Goal: Find specific page/section: Find specific page/section

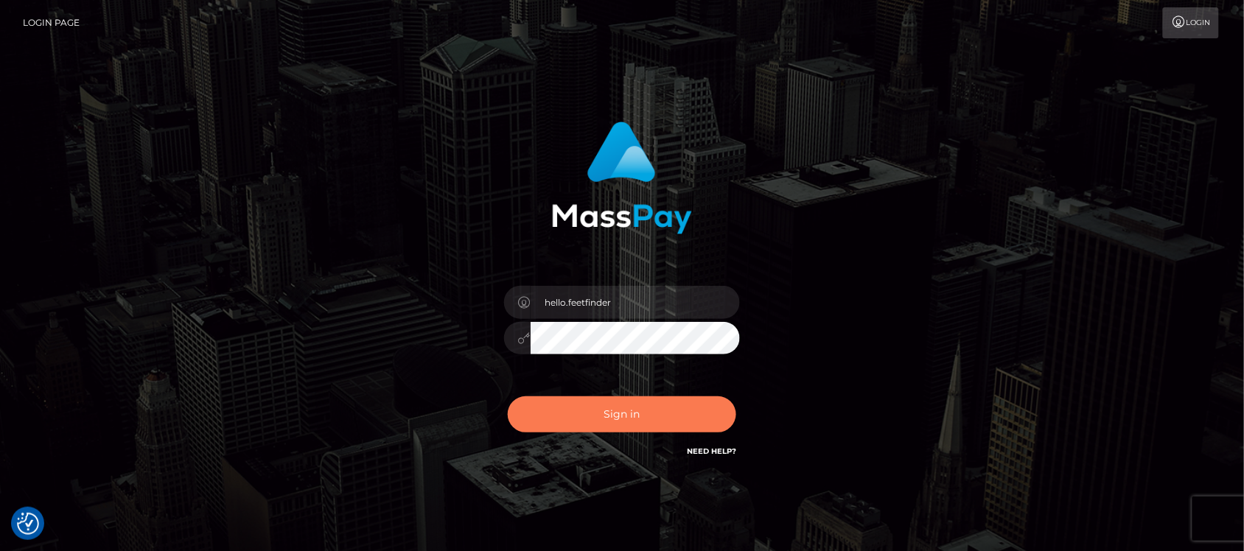
click at [705, 413] on button "Sign in" at bounding box center [622, 414] width 228 height 36
type input "hello.feetfinder"
click at [624, 410] on button "Sign in" at bounding box center [622, 414] width 228 height 36
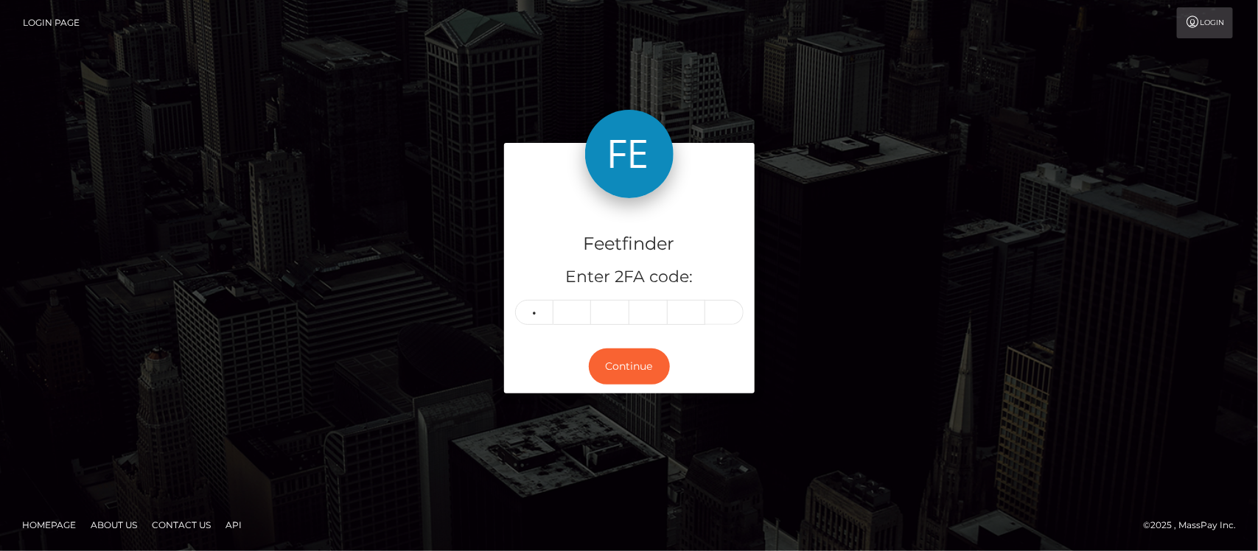
type input "0"
type input "3"
type input "6"
type input "4"
type input "8"
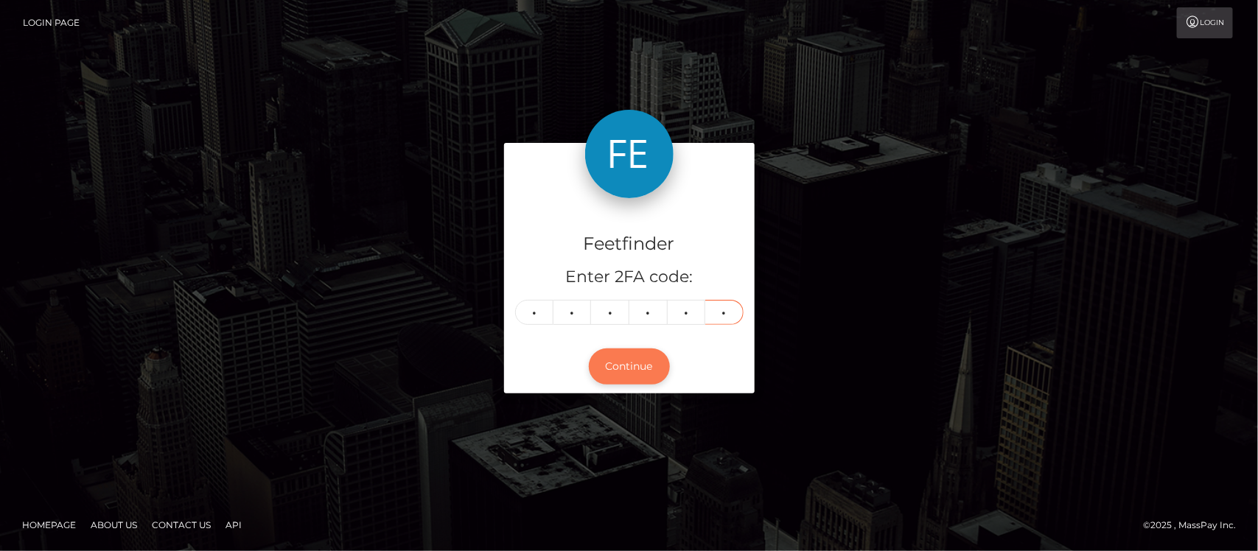
type input "2"
click at [636, 371] on button "Continue" at bounding box center [629, 367] width 81 height 36
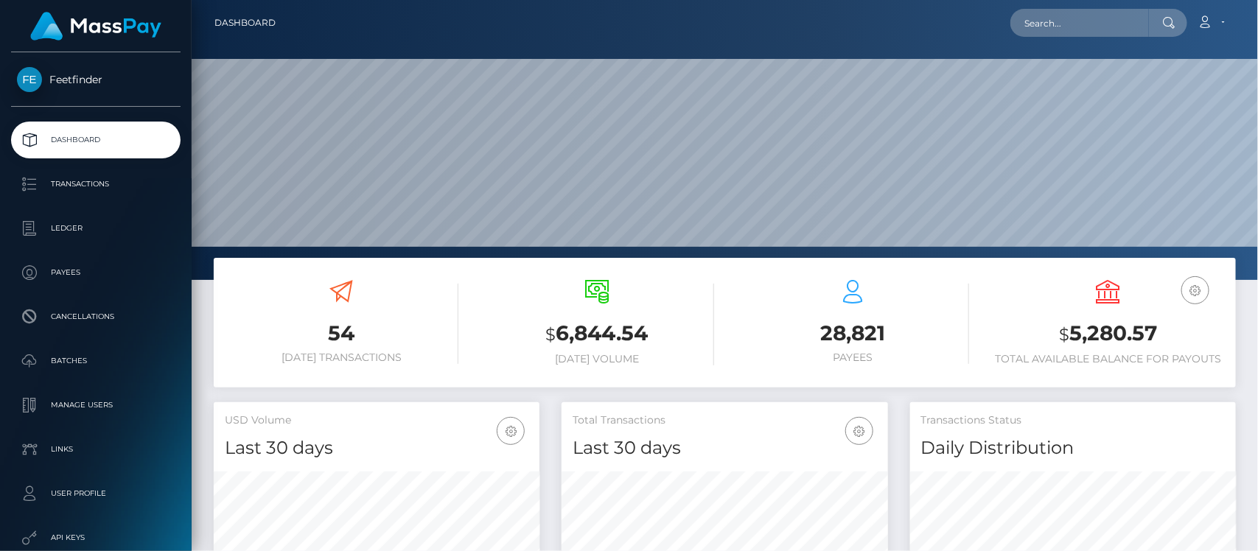
scroll to position [260, 326]
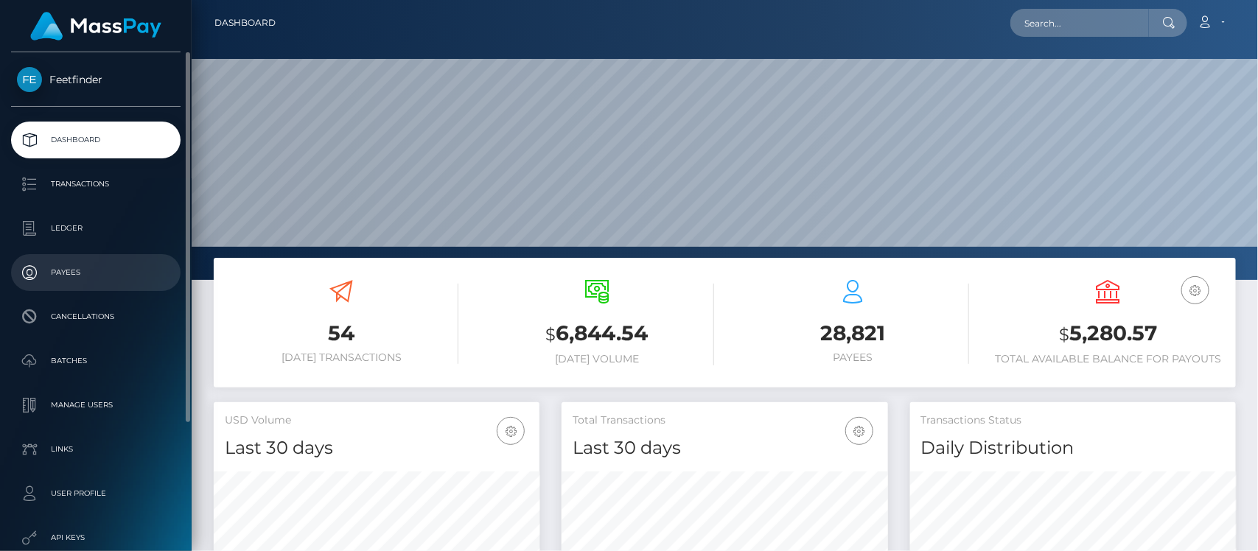
click at [78, 275] on p "Payees" at bounding box center [96, 273] width 158 height 22
click at [77, 275] on p "Payees" at bounding box center [96, 273] width 158 height 22
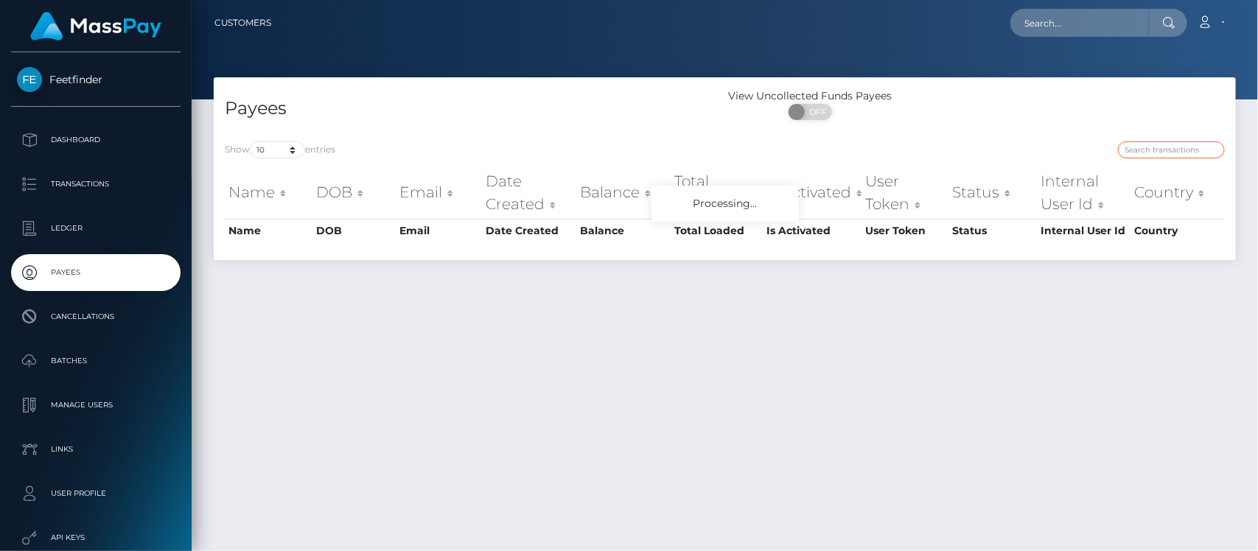
click at [1166, 144] on input "search" at bounding box center [1171, 149] width 107 height 17
paste input "0b6dba03-4e26-11f0-bf09-062f66d36555"
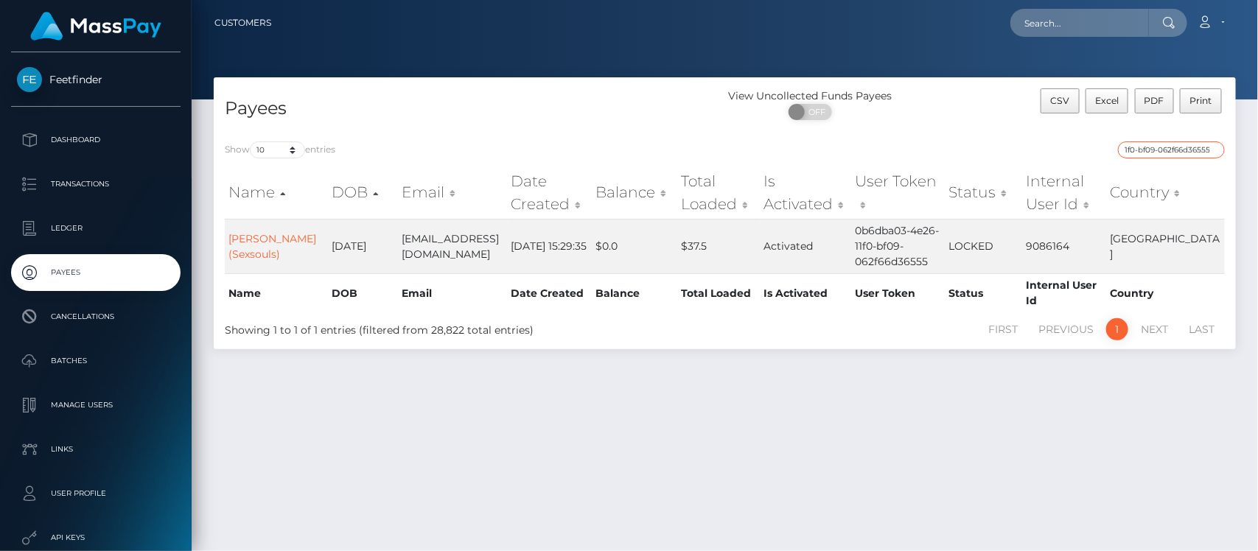
type input "0b6dba03-4e26-11f0-bf09-062f66d36555"
click at [896, 436] on div "Payees View Uncollected Funds Payees ON OFF CSV Excel PDF Print Show 10 25 50 1…" at bounding box center [725, 307] width 1066 height 461
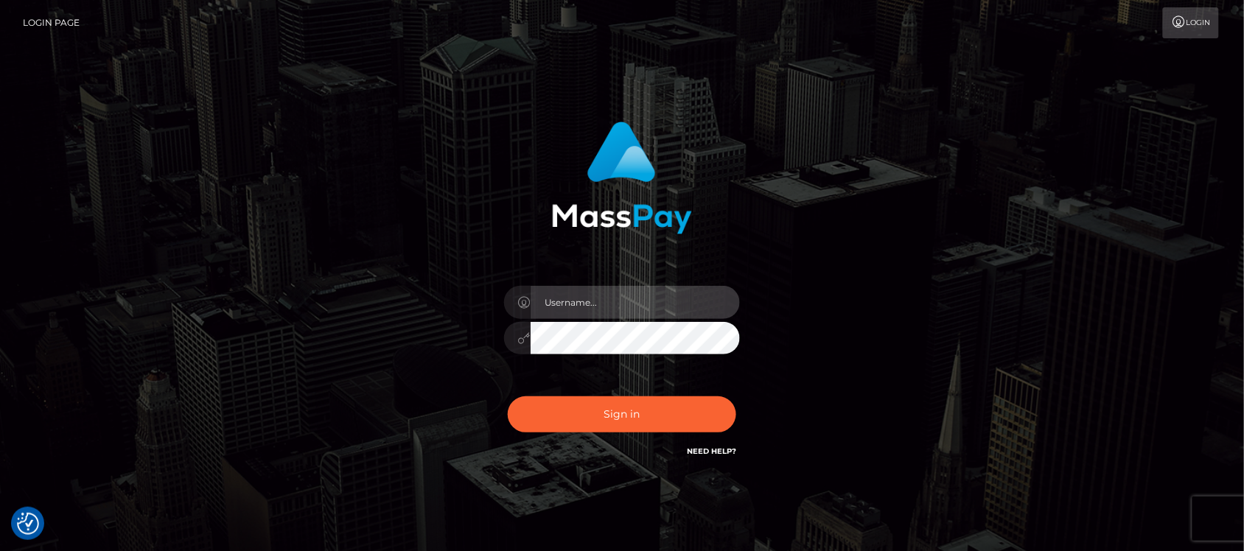
type input "hello.feetfinder"
click at [658, 302] on input "hello.feetfinder" at bounding box center [635, 302] width 209 height 33
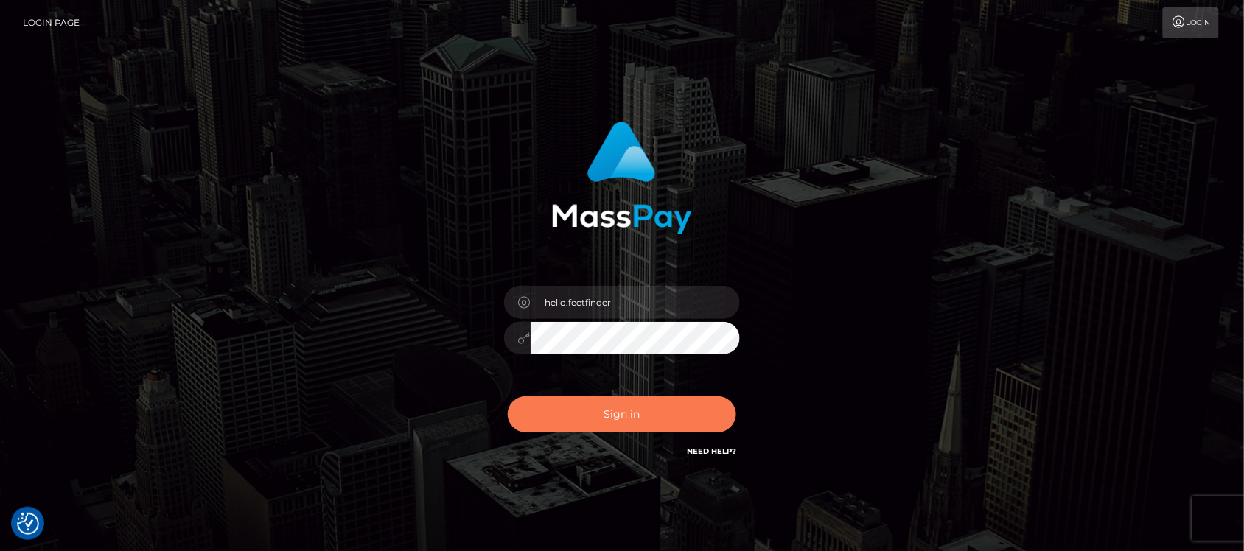
click at [686, 418] on button "Sign in" at bounding box center [622, 414] width 228 height 36
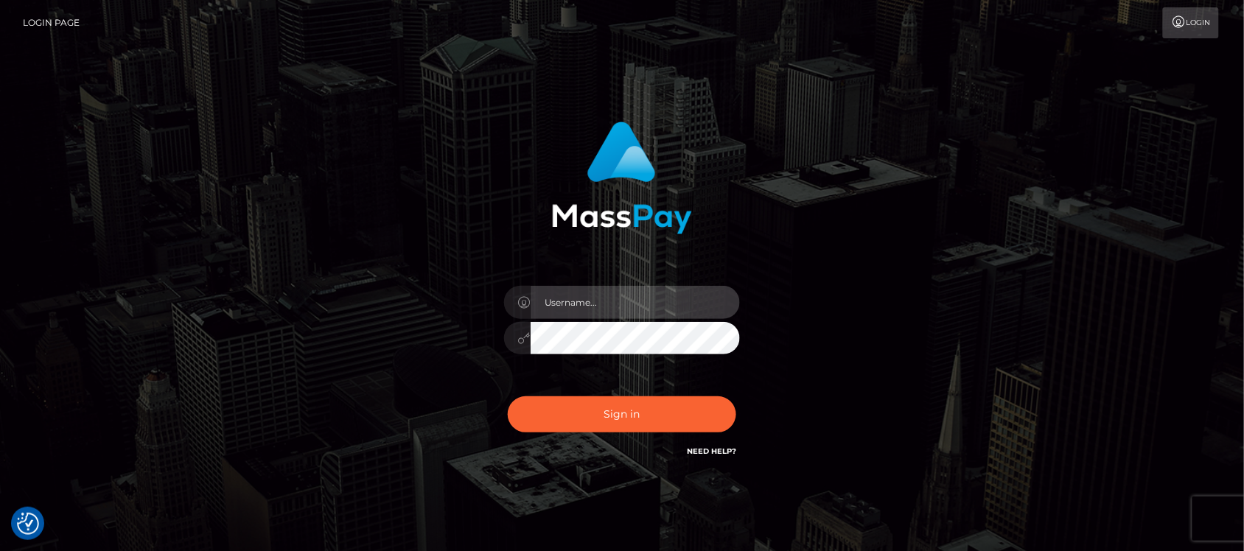
type input "hello.feetfinder"
click at [632, 315] on input "hello.feetfinder" at bounding box center [635, 302] width 209 height 33
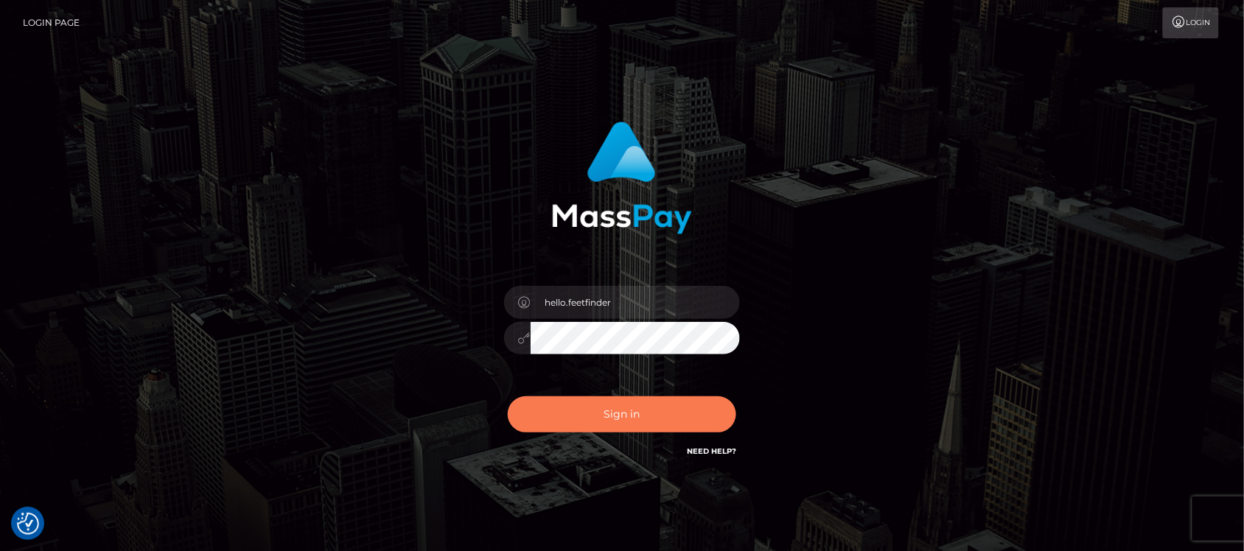
click at [569, 410] on button "Sign in" at bounding box center [622, 414] width 228 height 36
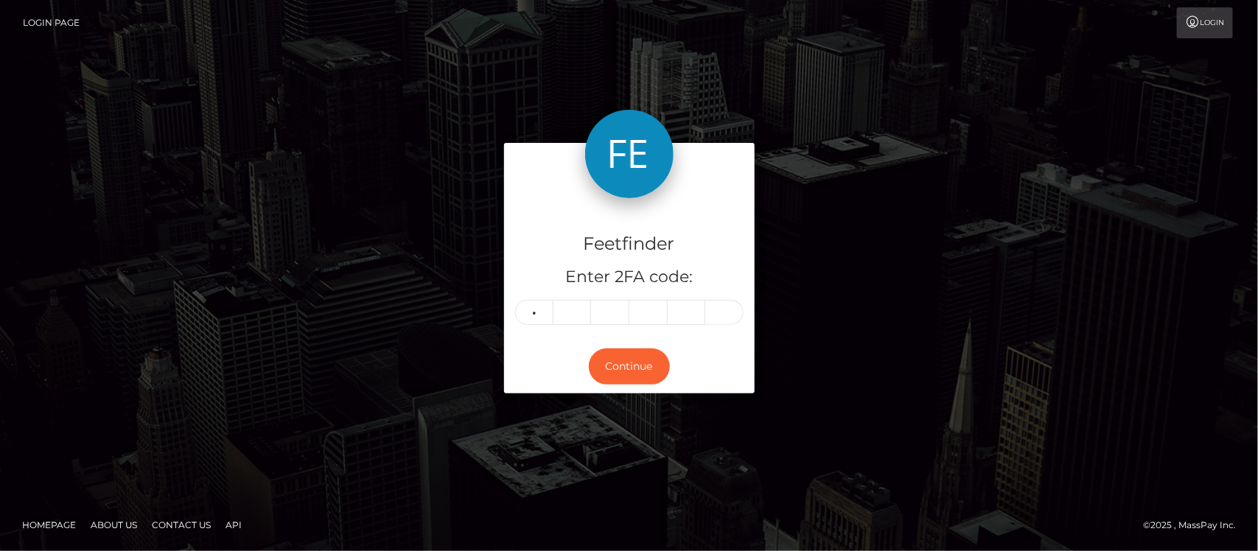
type input "0"
type input "7"
type input "2"
type input "5"
type input "9"
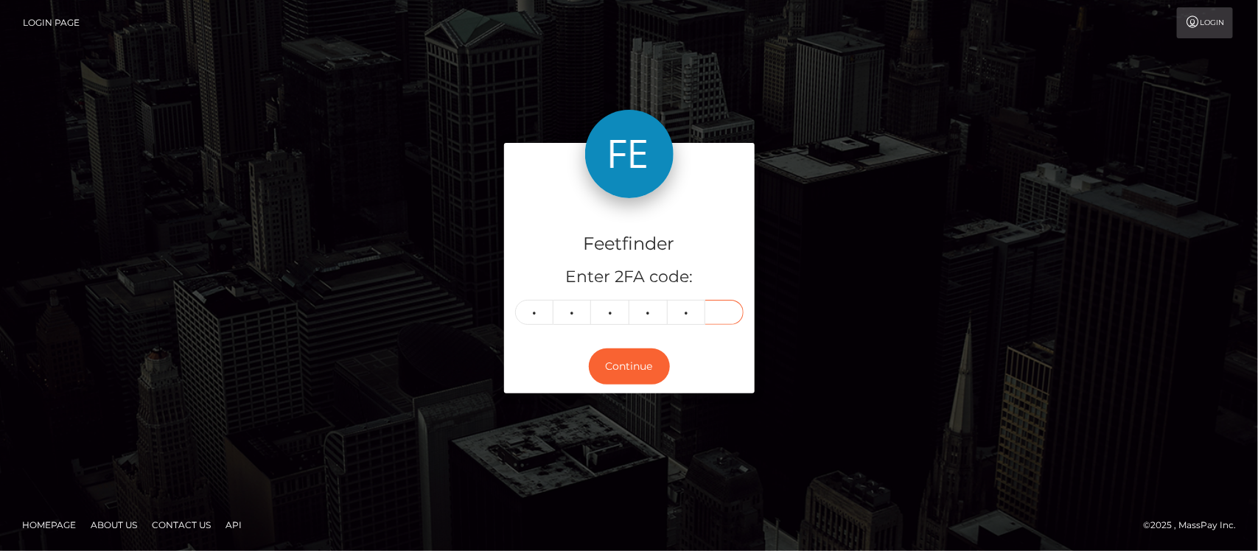
type input "5"
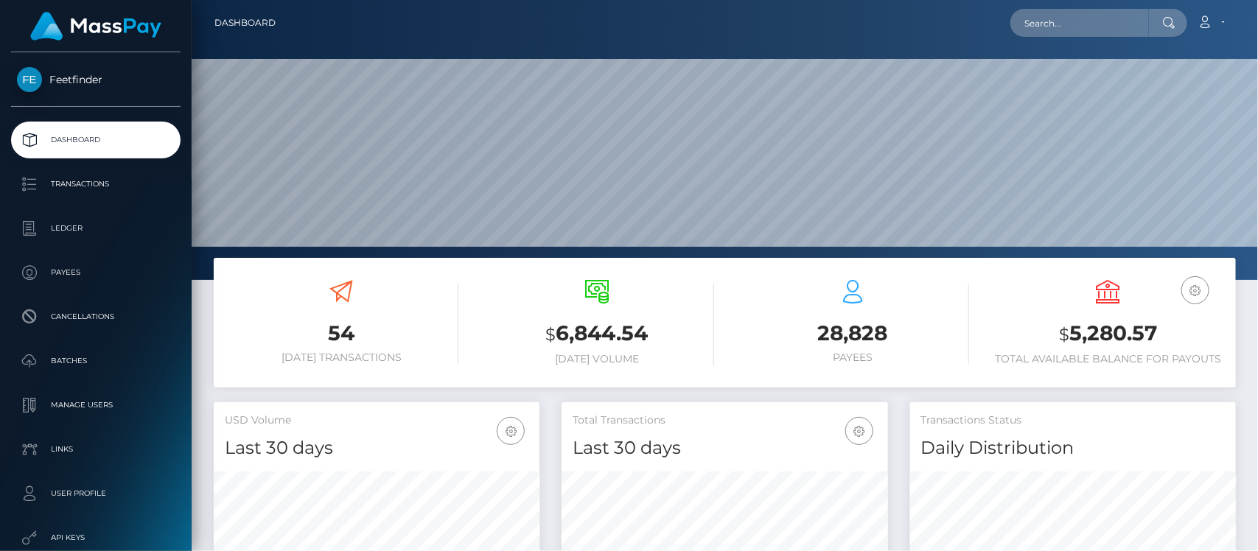
scroll to position [260, 326]
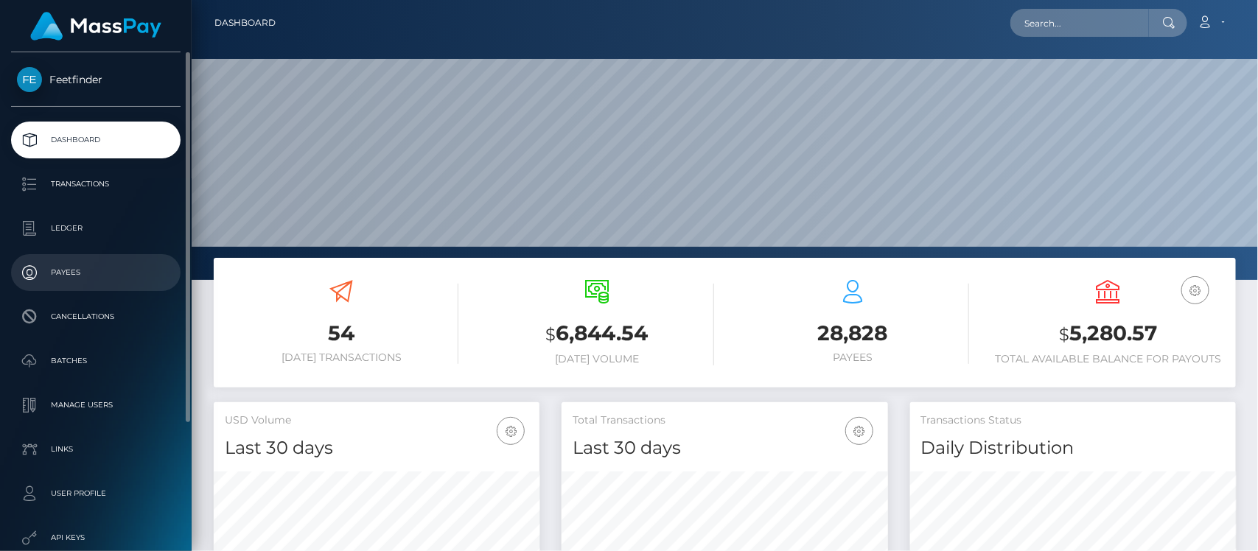
click at [81, 270] on p "Payees" at bounding box center [96, 273] width 158 height 22
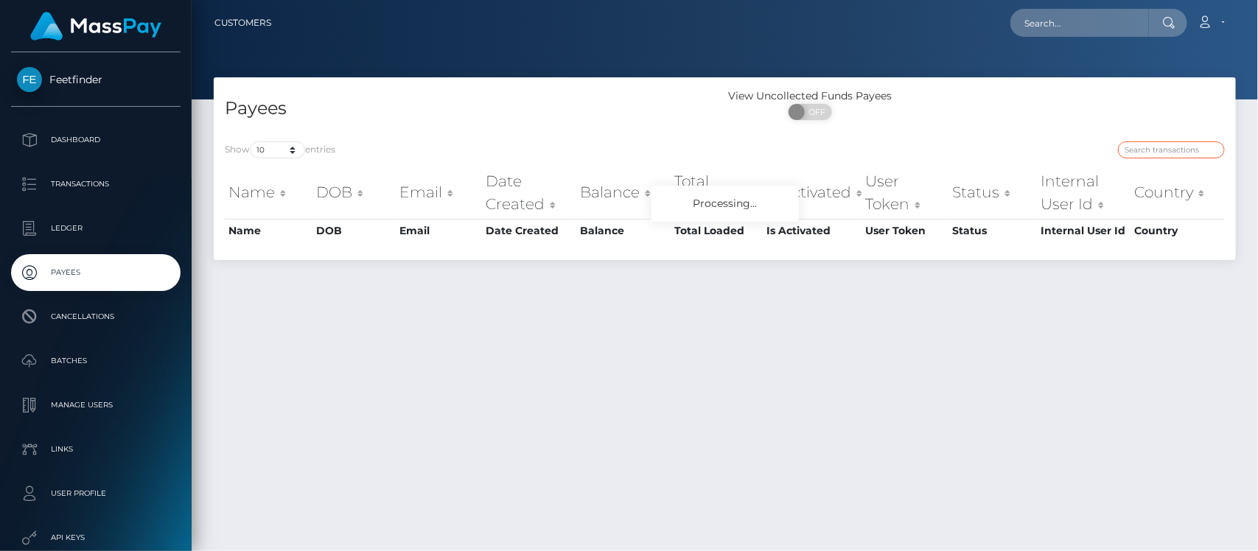
click at [1152, 155] on input "search" at bounding box center [1171, 149] width 107 height 17
drag, startPoint x: 1152, startPoint y: 155, endPoint x: 1172, endPoint y: 150, distance: 20.6
click at [1154, 153] on input "search" at bounding box center [1171, 149] width 107 height 17
paste input "eb4ea7ad-86ba-11f0-8023-0266f44cc279"
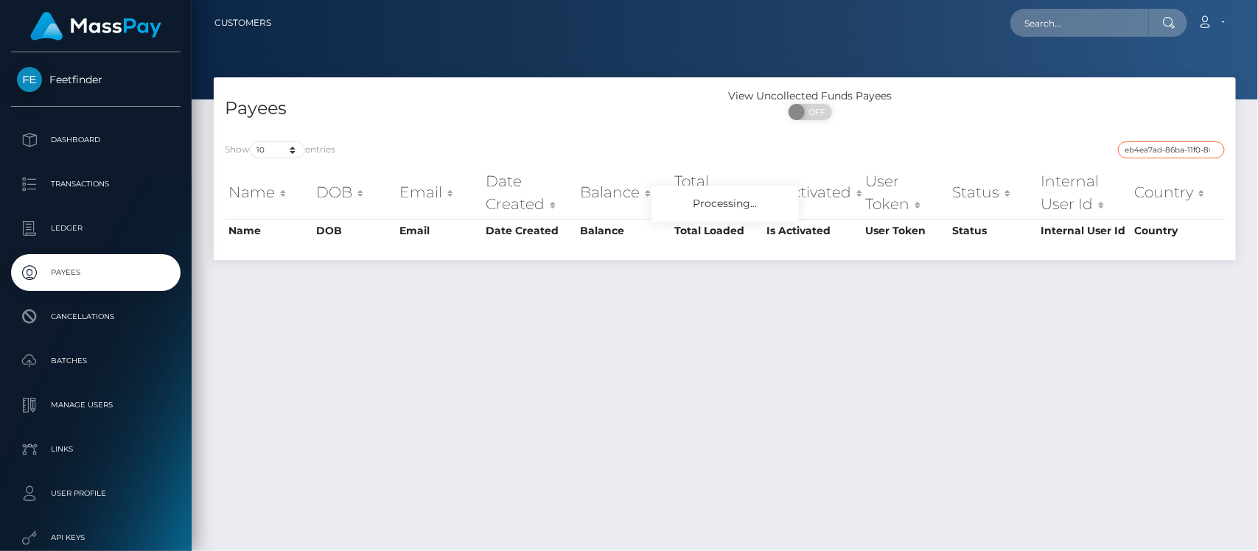
scroll to position [0, 68]
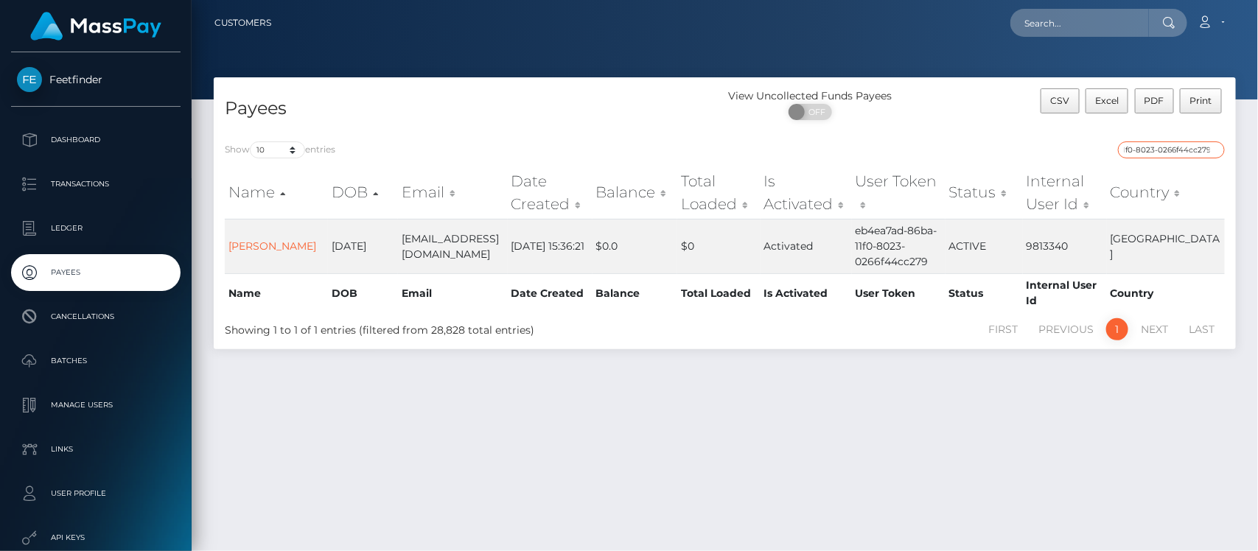
type input "eb4ea7ad-86ba-11f0-8023-0266f44cc279"
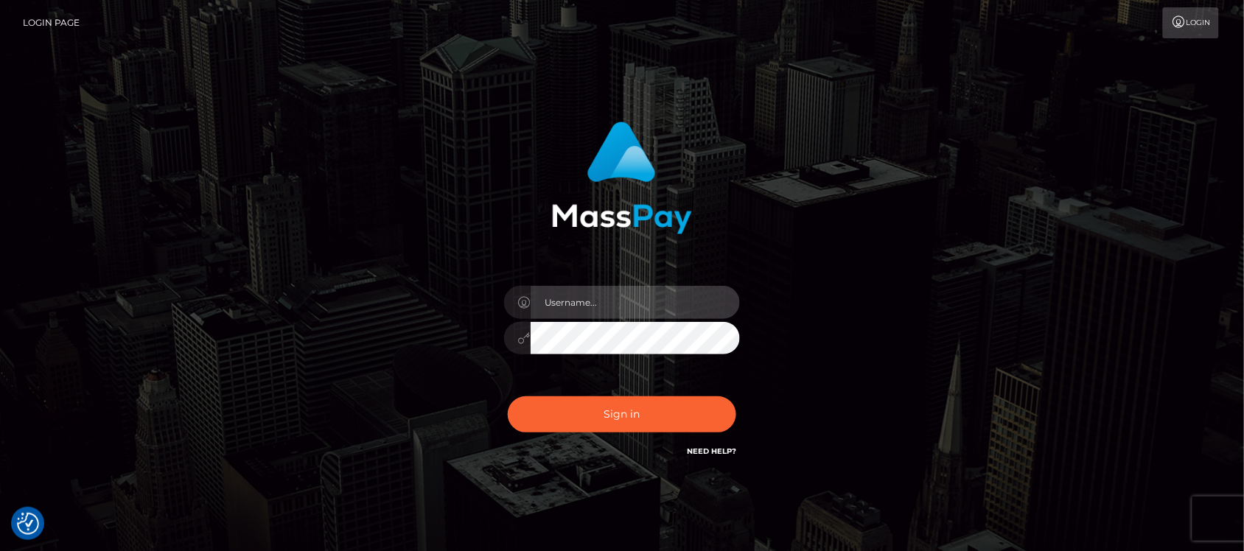
type input "hello.feetfinder"
click at [640, 300] on input "hello.feetfinder" at bounding box center [635, 302] width 209 height 33
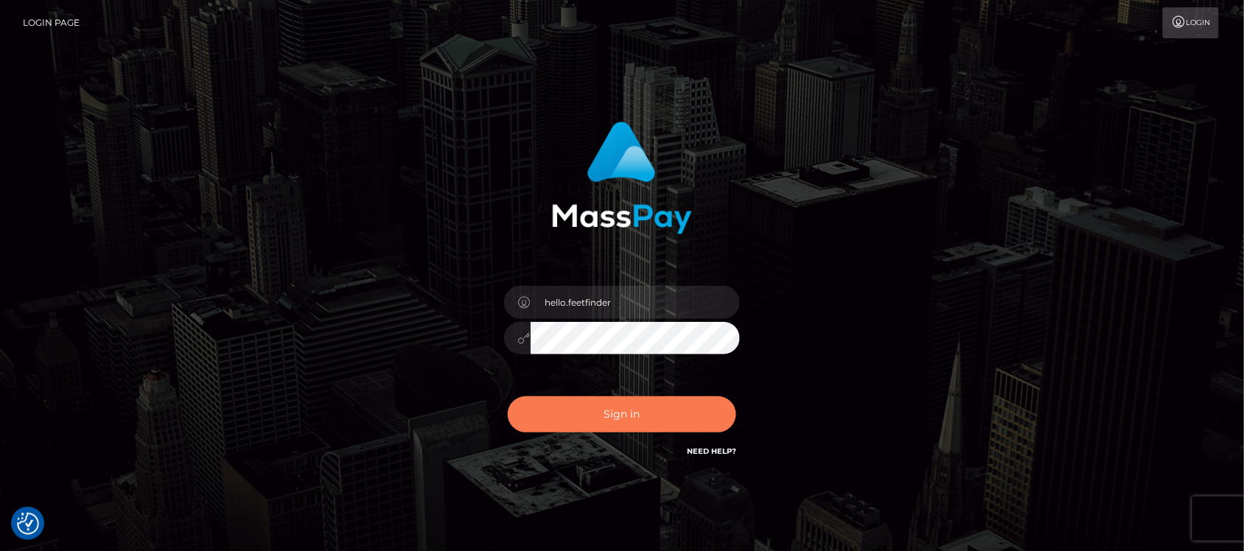
click at [661, 410] on button "Sign in" at bounding box center [622, 414] width 228 height 36
type input "hello.feetfinder"
click at [682, 417] on button "Sign in" at bounding box center [622, 414] width 228 height 36
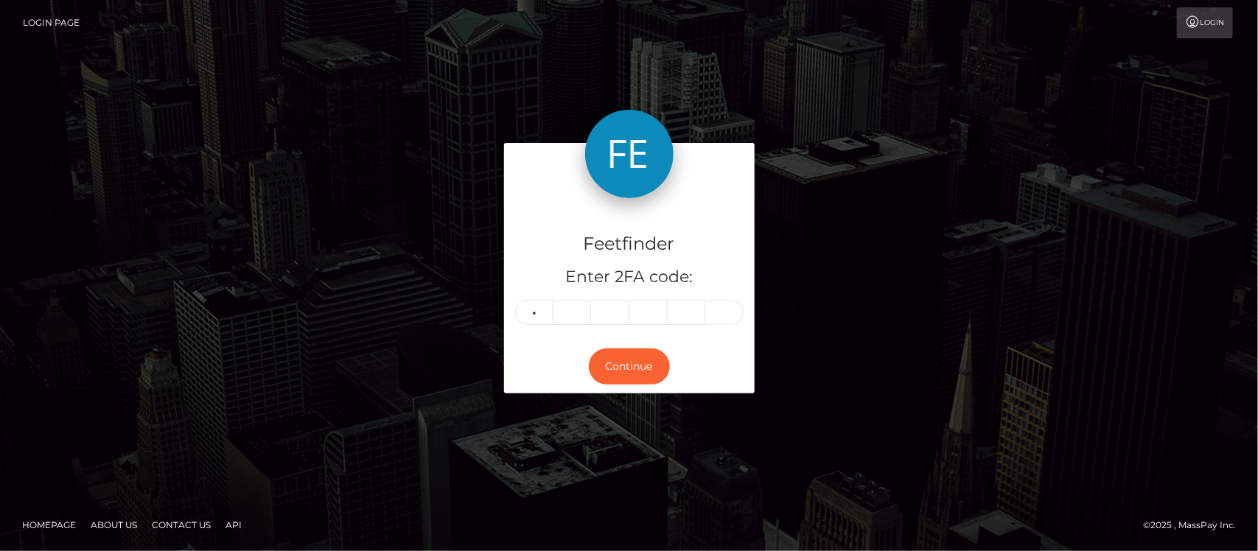
type input "8"
type input "4"
type input "3"
type input "7"
type input "8"
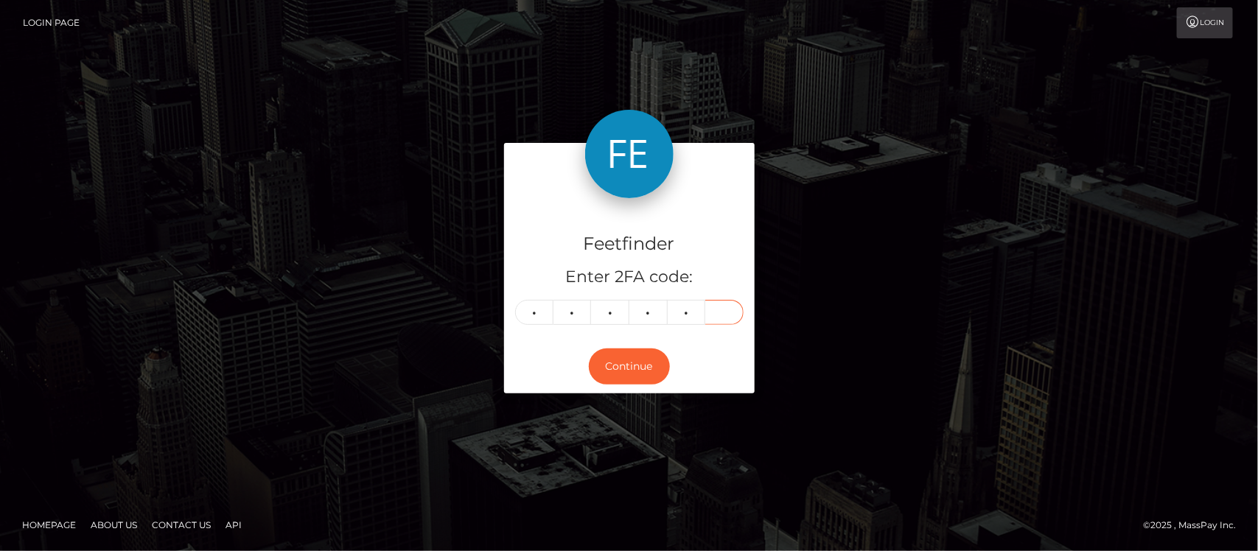
type input "1"
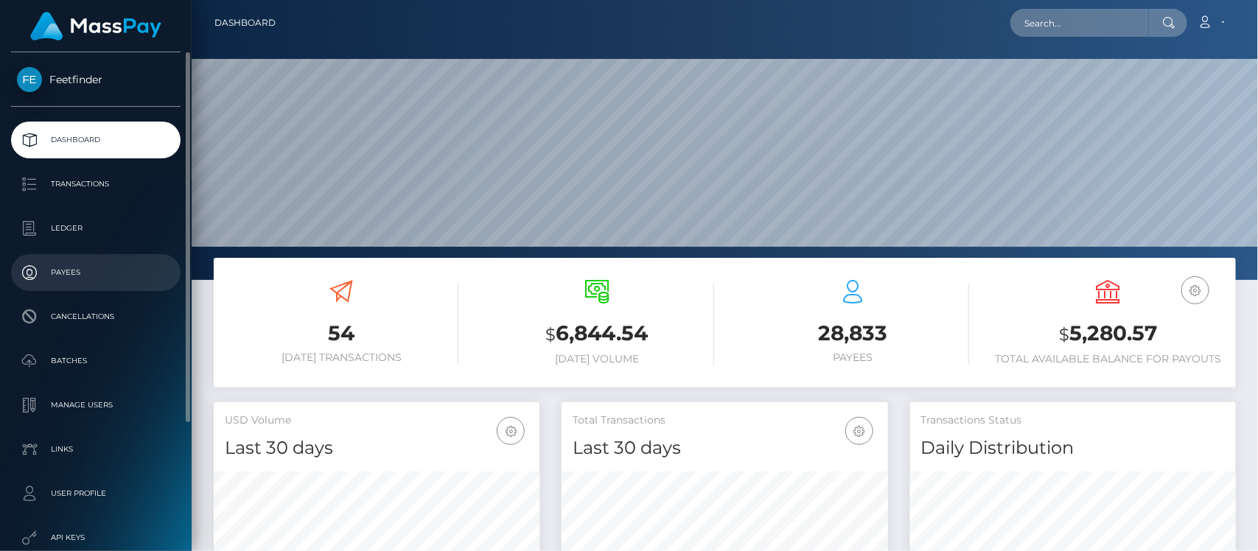
scroll to position [260, 326]
click at [76, 274] on p "Payees" at bounding box center [96, 273] width 158 height 22
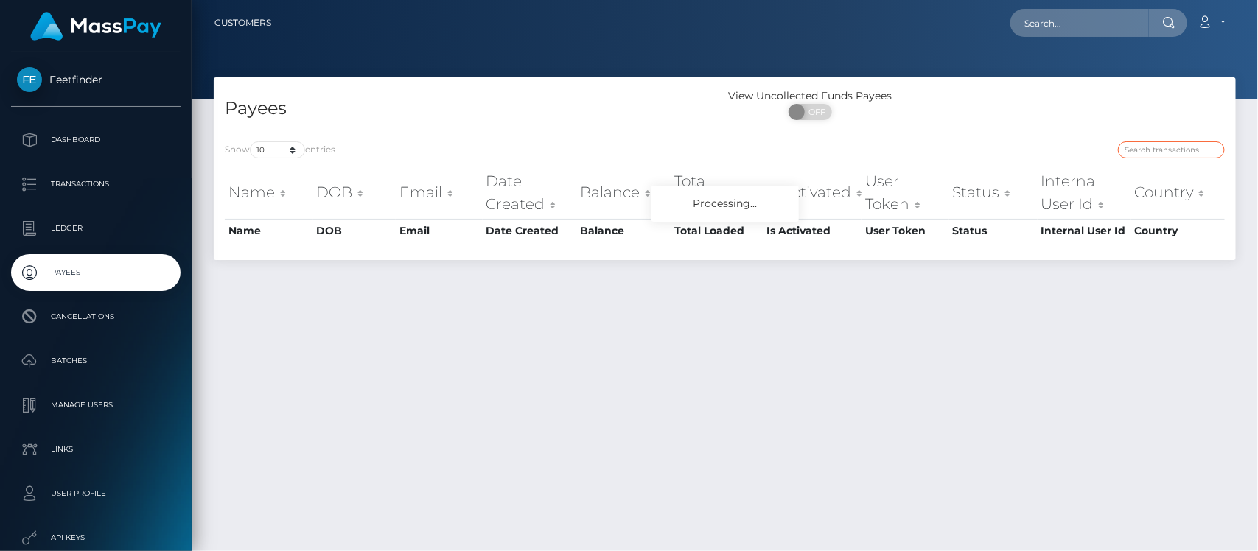
click at [1154, 147] on input "search" at bounding box center [1171, 149] width 107 height 17
paste input "bc2c7879-7b36-11f0-8023-0266f44cc279"
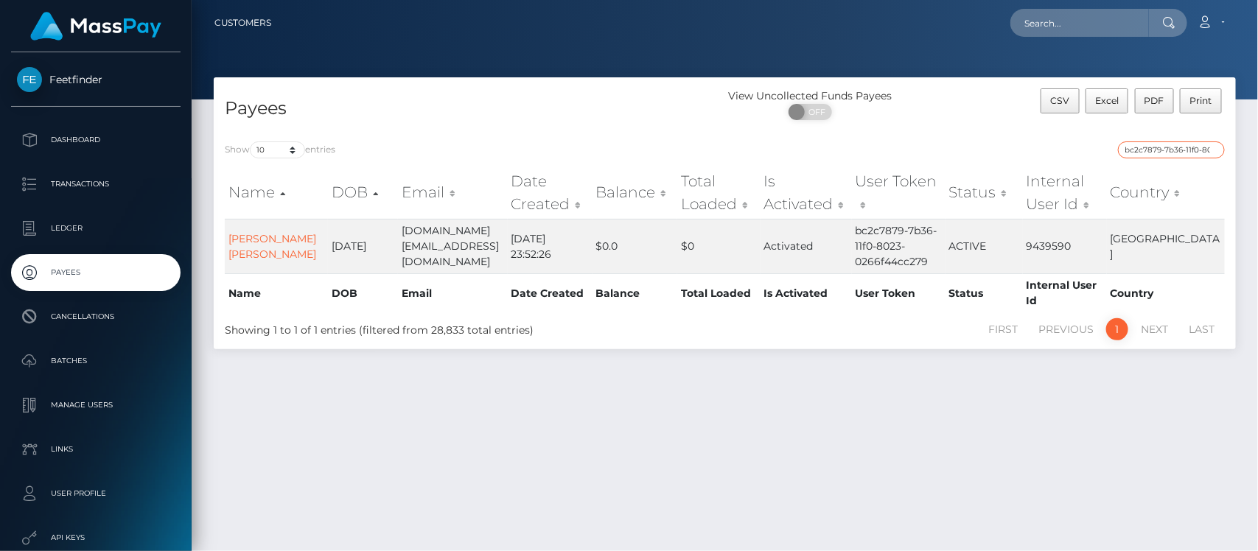
click at [1159, 153] on input "bc2c7879-7b36-11f0-8023-0266f44cc279" at bounding box center [1171, 149] width 107 height 17
paste input "camilla.lc@outlook.com"
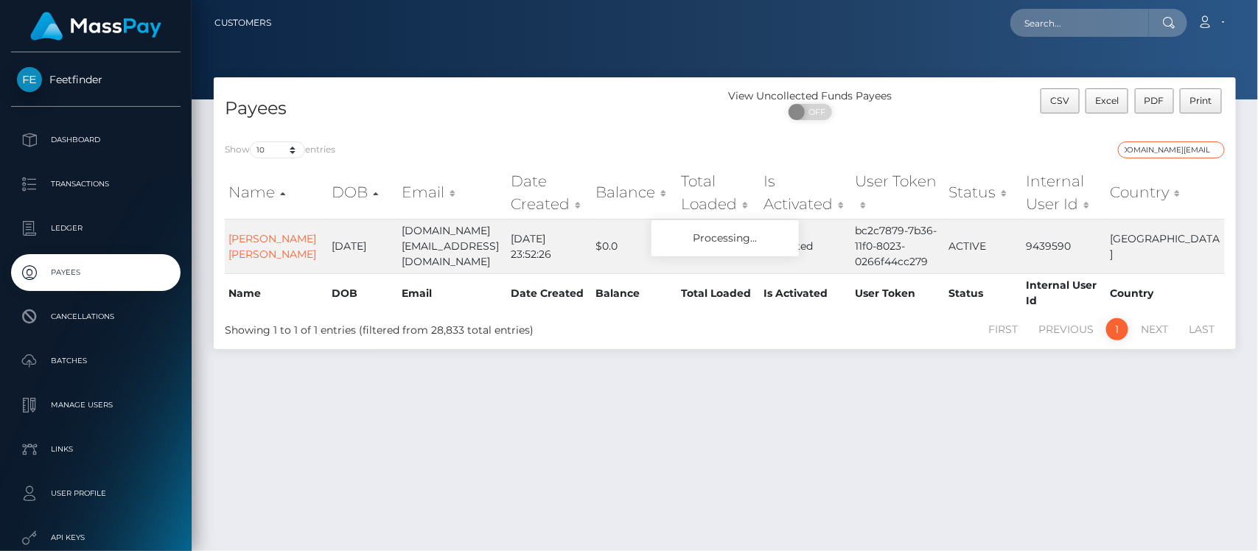
type input "camilla.lc@outlook.com"
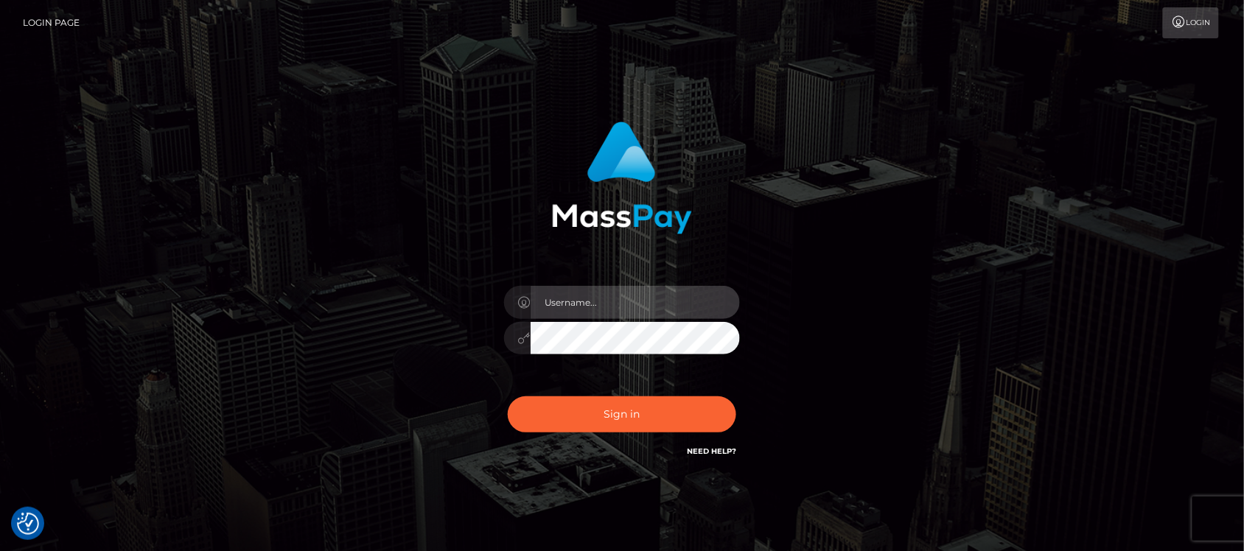
type input "hello.feetfinder"
click at [679, 302] on input "hello.feetfinder" at bounding box center [635, 302] width 209 height 33
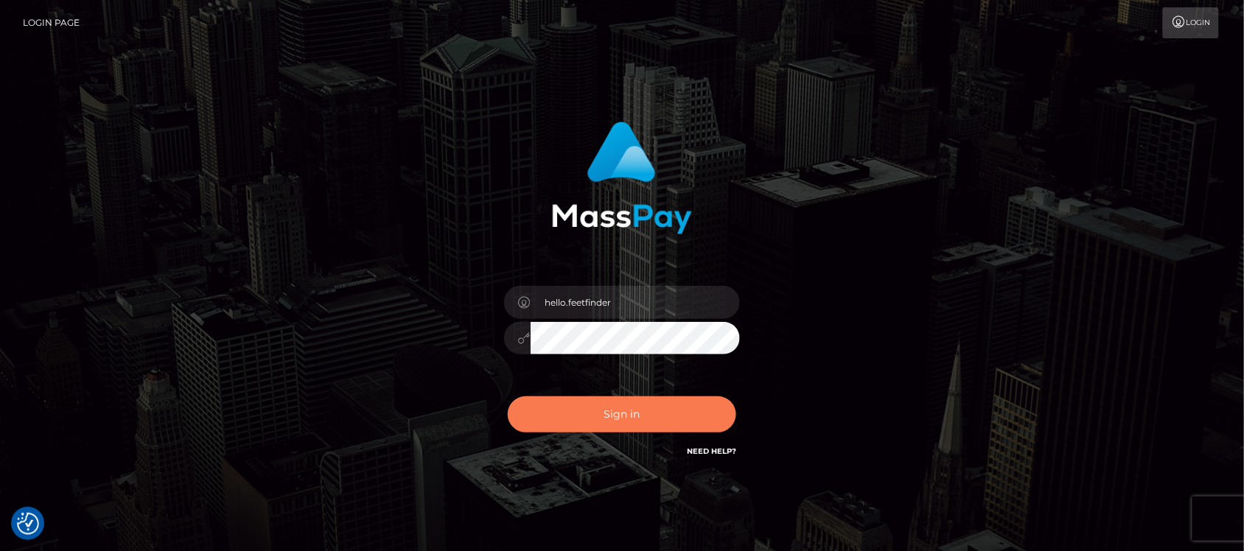
click at [672, 410] on button "Sign in" at bounding box center [622, 414] width 228 height 36
type input "hello.feetfinder"
click at [674, 410] on button "Sign in" at bounding box center [622, 414] width 228 height 36
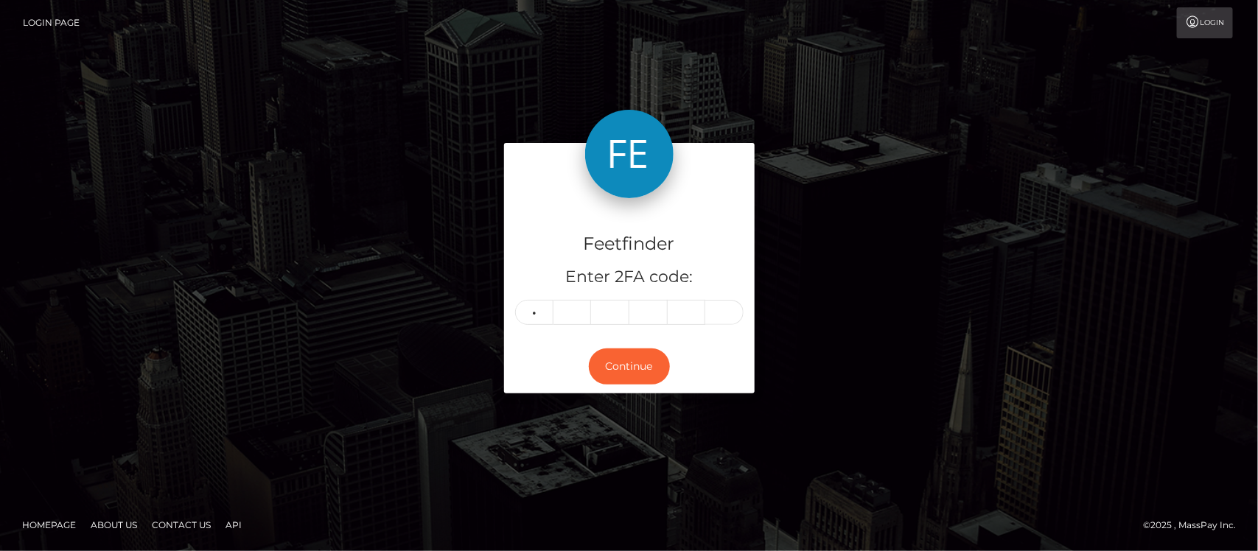
type input "2"
type input "1"
type input "5"
type input "8"
type input "7"
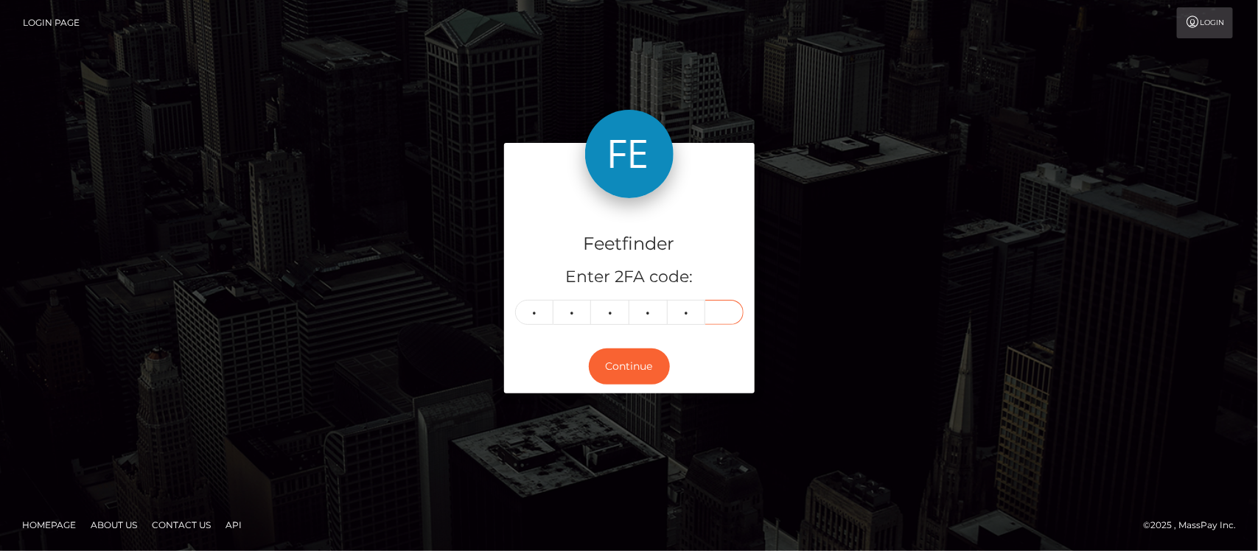
type input "1"
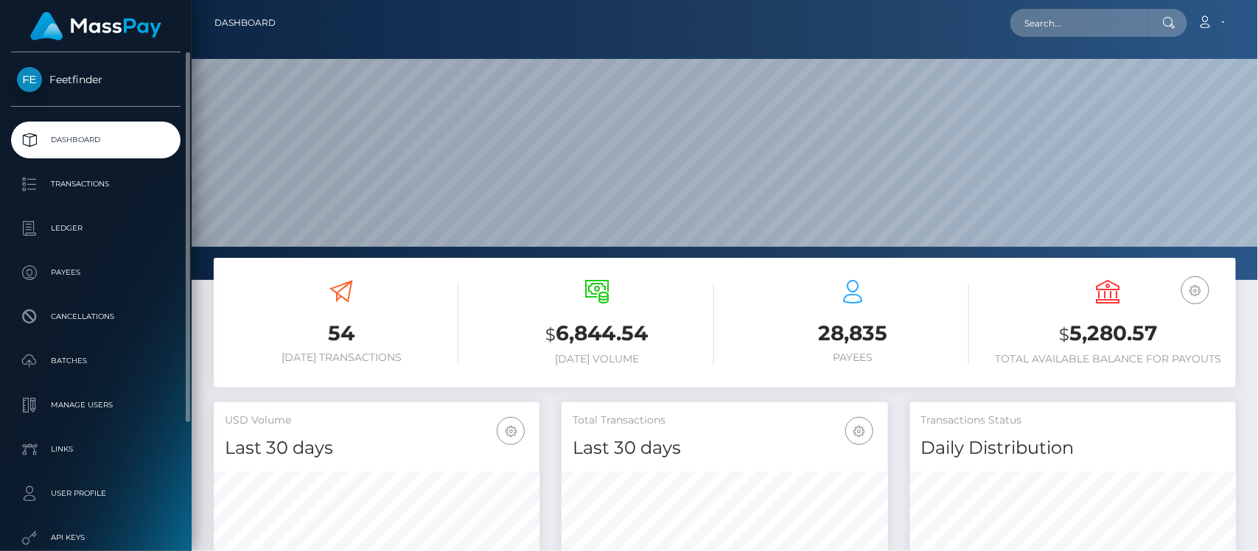
scroll to position [260, 326]
click at [76, 267] on p "Payees" at bounding box center [96, 273] width 158 height 22
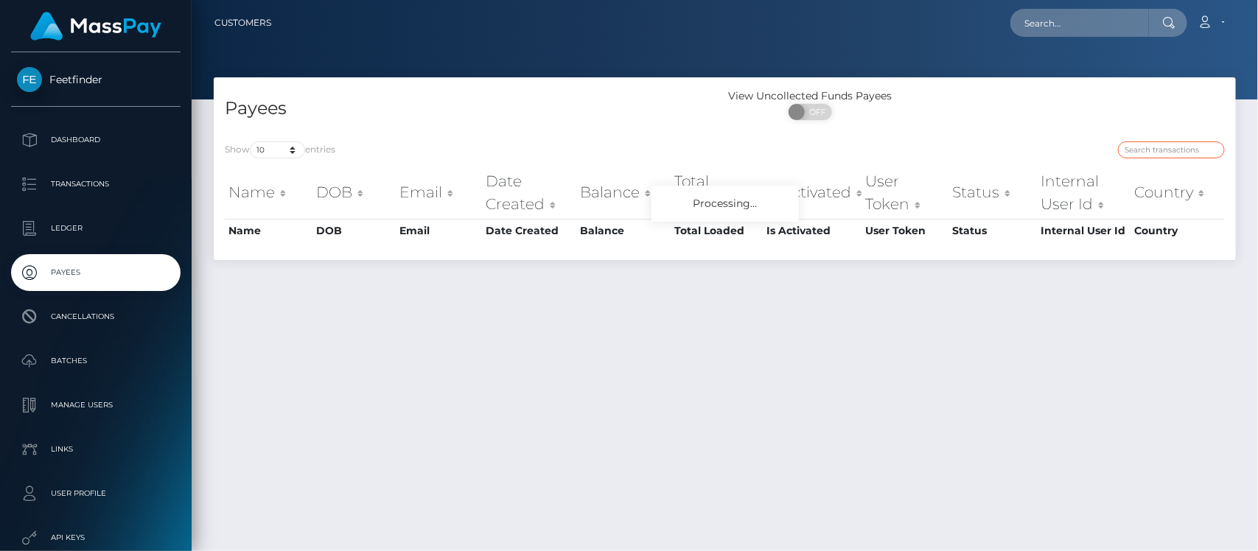
click at [1175, 155] on input "search" at bounding box center [1171, 149] width 107 height 17
paste input "6ac32ef4-6ff6-11f0-87f1-0266f44cc279"
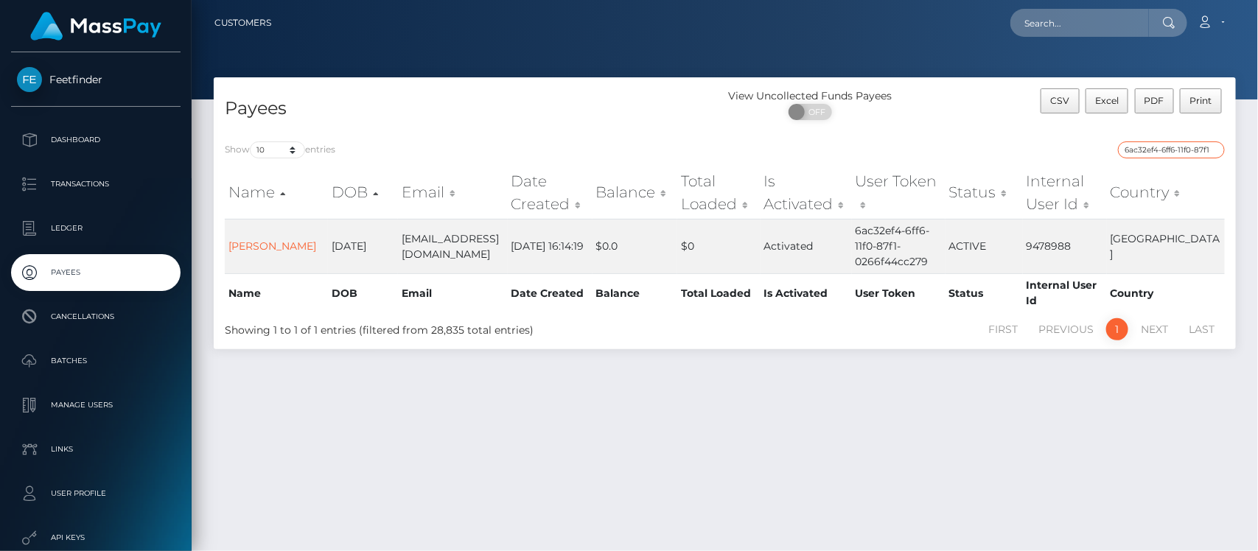
click at [1176, 151] on input "6ac32ef4-6ff6-11f0-87f1-0266f44cc279" at bounding box center [1171, 149] width 107 height 17
click at [952, 409] on div "Payees View Uncollected Funds Payees ON OFF CSV Excel PDF Print Show 10 25 50 1…" at bounding box center [725, 307] width 1066 height 461
drag, startPoint x: 556, startPoint y: 469, endPoint x: 503, endPoint y: 380, distance: 103.8
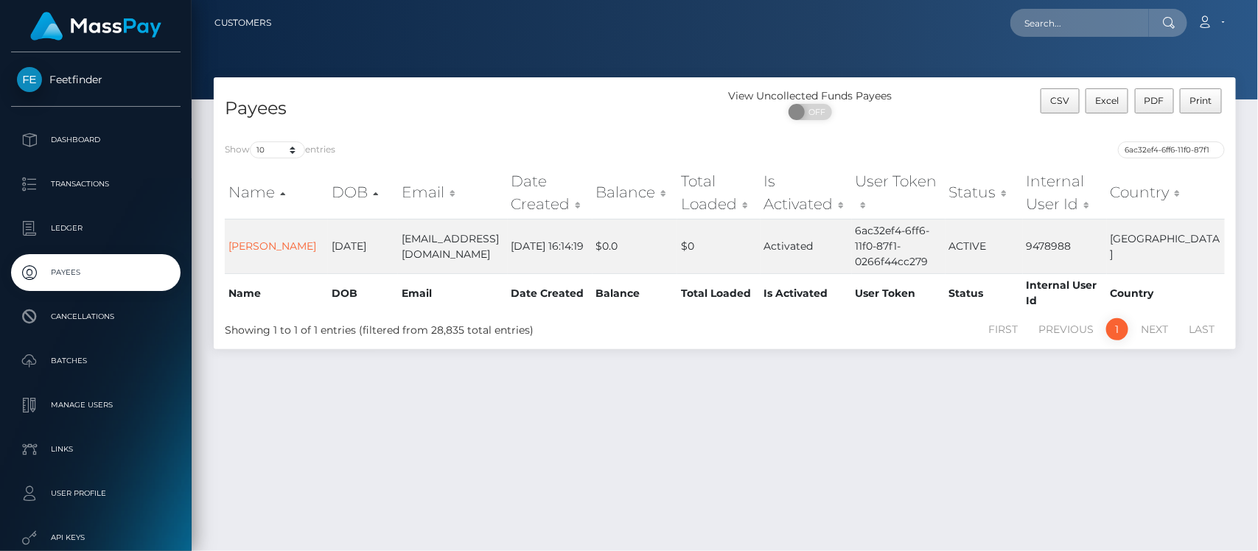
click at [549, 454] on div "Payees View Uncollected Funds Payees ON OFF CSV Excel PDF Print Show 10 25 50 1…" at bounding box center [725, 307] width 1066 height 461
click at [1183, 153] on input "6ac32ef4-6ff6-11f0-87f1-0266f44cc279" at bounding box center [1171, 149] width 107 height 17
paste input "d215dbaa-71e0"
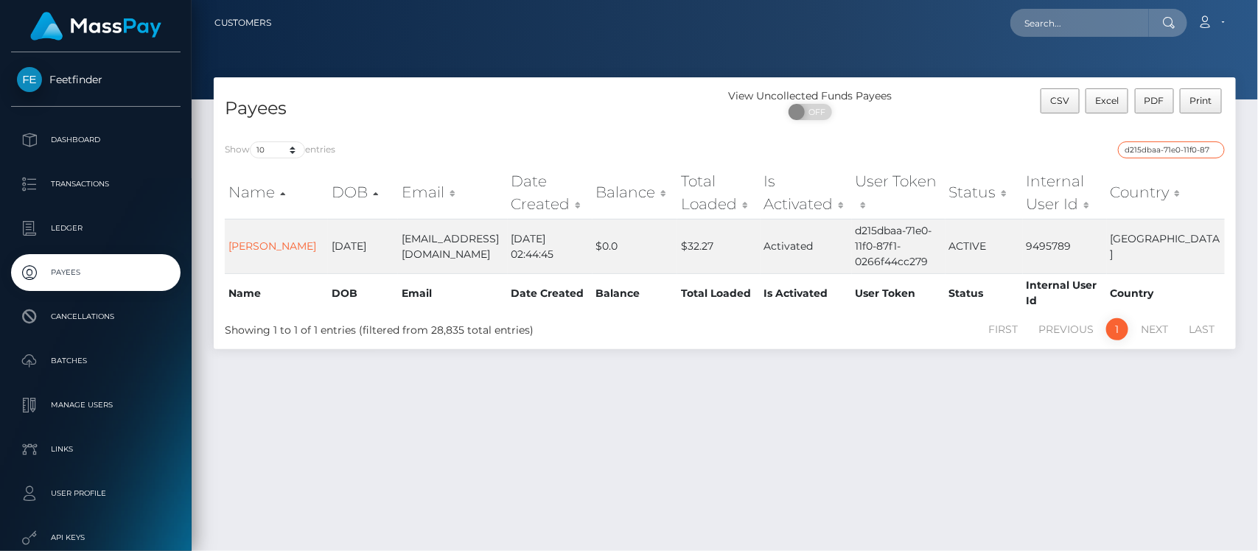
click at [1152, 150] on input "d215dbaa-71e0-11f0-87f1-0266f44cc279" at bounding box center [1171, 149] width 107 height 17
paste input "477e97c5-7f3f-11f0-8023-0266f44cc27"
click at [1166, 153] on input "477e97c5-7f3f-11f0-8023-0266f44cc27" at bounding box center [1171, 149] width 107 height 17
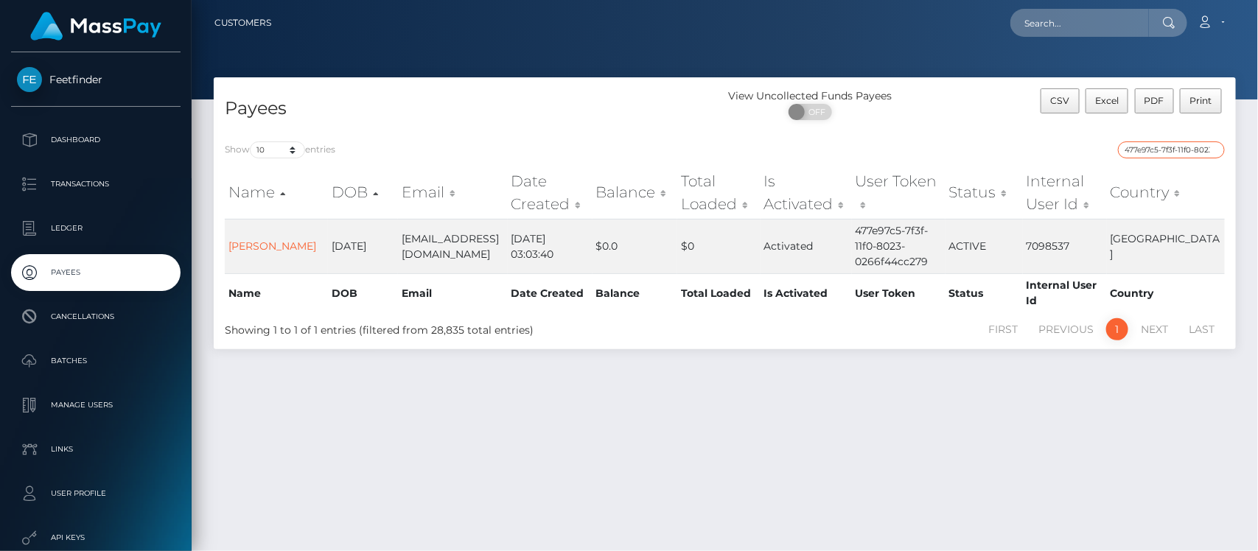
click at [1166, 153] on input "477e97c5-7f3f-11f0-8023-0266f44cc27" at bounding box center [1171, 149] width 107 height 17
paste input "35b01427-831c-11f0-8023-0266f44cc279"
click at [1161, 153] on input "35b01427-831c-11f0-8023-0266f44cc279" at bounding box center [1171, 149] width 107 height 17
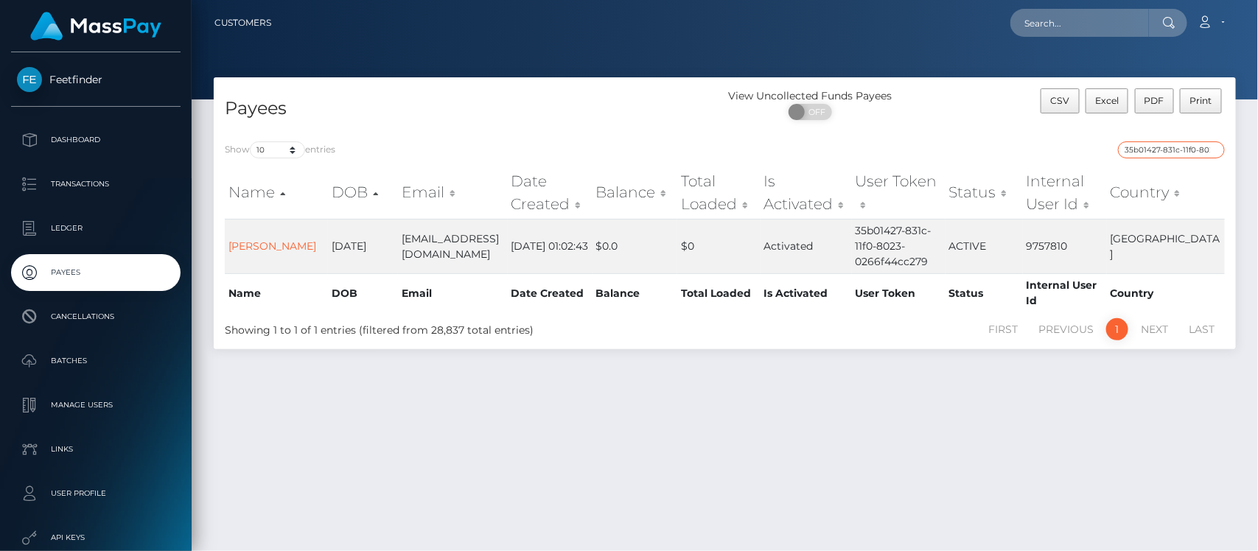
click at [1161, 153] on input "35b01427-831c-11f0-8023-0266f44cc279" at bounding box center [1171, 149] width 107 height 17
paste input "503f97be-8ba5-11f0-bd85-0694aced620b"
click at [1175, 148] on input "503f97be-8ba5-11f0-bd85-0694aced620b" at bounding box center [1171, 149] width 107 height 17
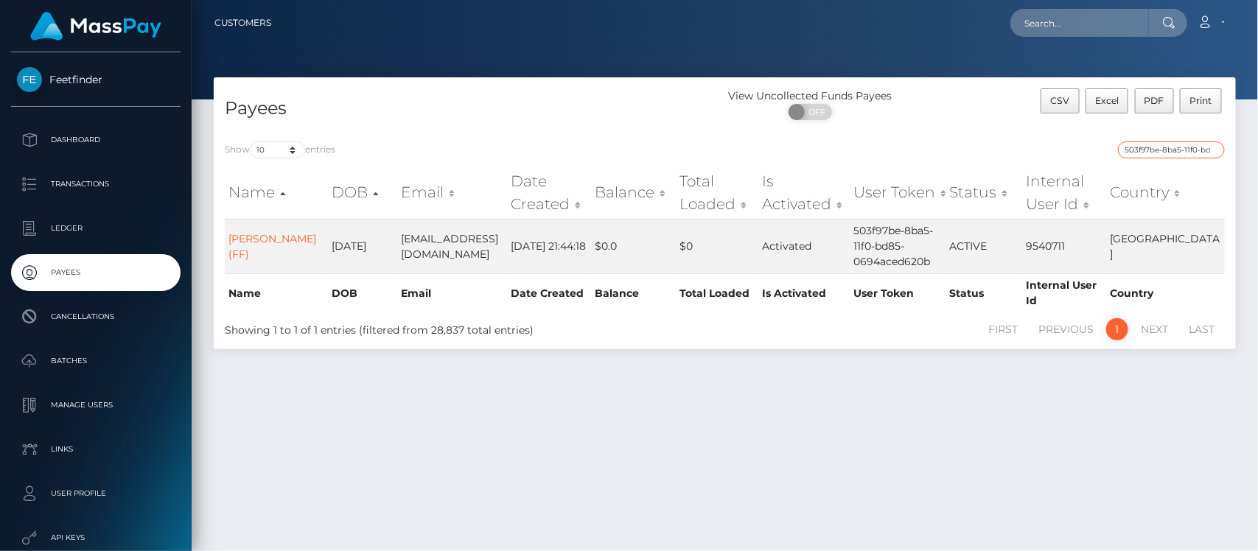
click at [1175, 147] on input "503f97be-8ba5-11f0-bd85-0694aced620b" at bounding box center [1171, 149] width 107 height 17
paste input "17d2c66f-72ce-11f0-87f1-0266f44cc279"
click at [1172, 146] on input "17d2c66f-72ce-11f0-87f1-0266f44cc279" at bounding box center [1171, 149] width 107 height 17
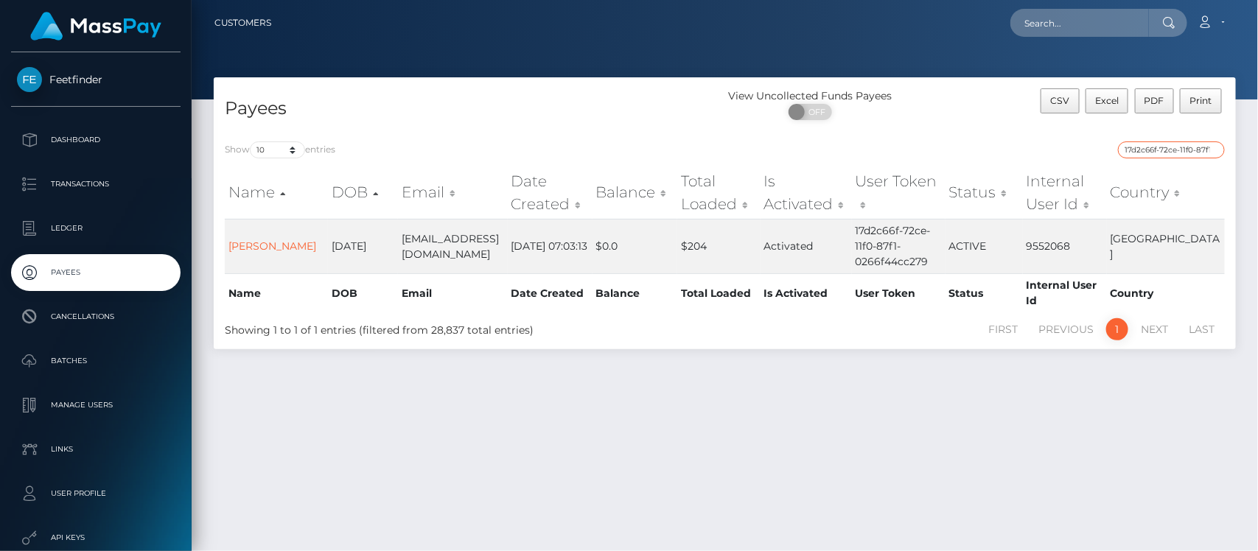
click at [1172, 146] on input "17d2c66f-72ce-11f0-87f1-0266f44cc279" at bounding box center [1171, 149] width 107 height 17
paste input "b8a204ec-8c98-11f0-bd85-0694aced620b"
click at [1147, 150] on input "b8a204ec-8c98-11f0-bd85-0694aced620b" at bounding box center [1171, 149] width 107 height 17
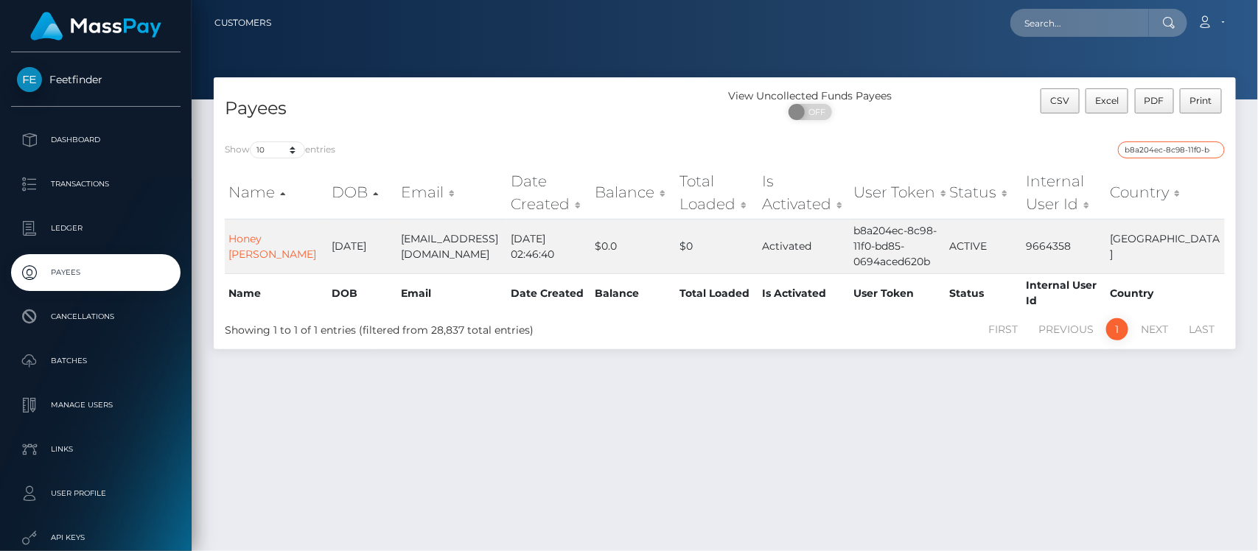
paste input "cde1280a-8740-11f0-8023-0266f44cc279"
click at [1166, 155] on input "cde1280a-8740-11f0-8023-0266f44cc279" at bounding box center [1171, 149] width 107 height 17
paste input "f138e4e4-84b3"
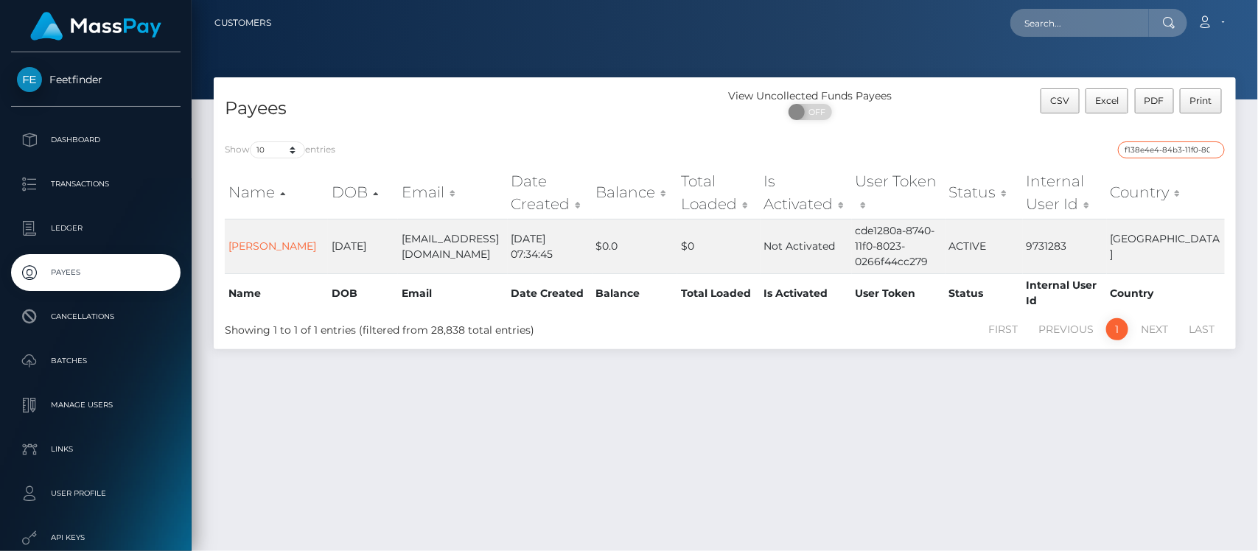
scroll to position [0, 65]
type input "f138e4e4-84b3-11f0-8023-0266f44cc279"
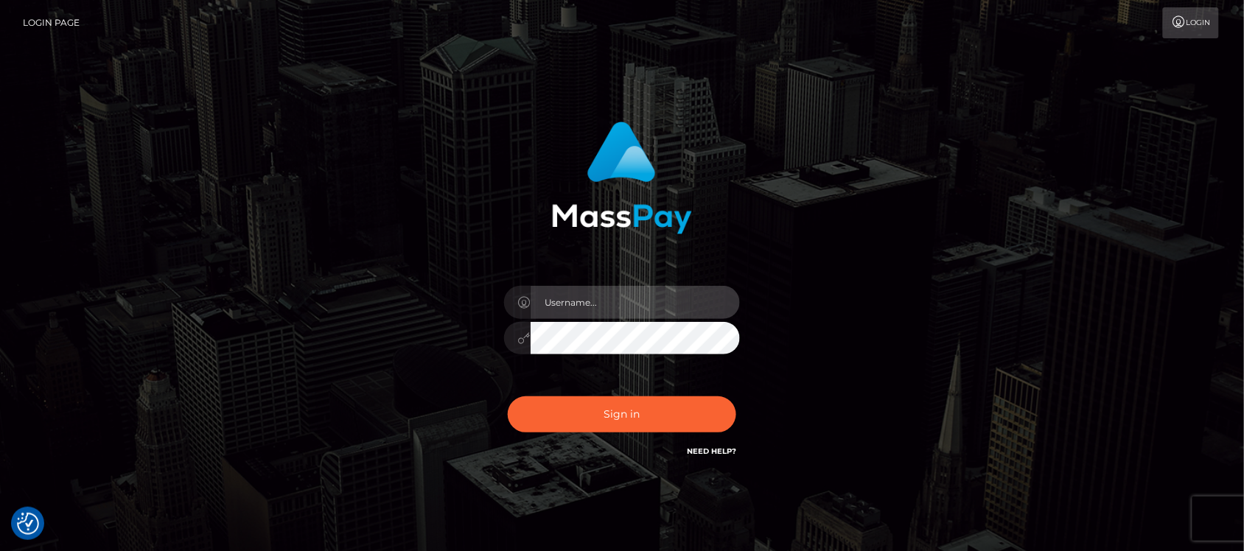
type input "hello.feetfinder"
click at [680, 311] on input "hello.feetfinder" at bounding box center [635, 302] width 209 height 33
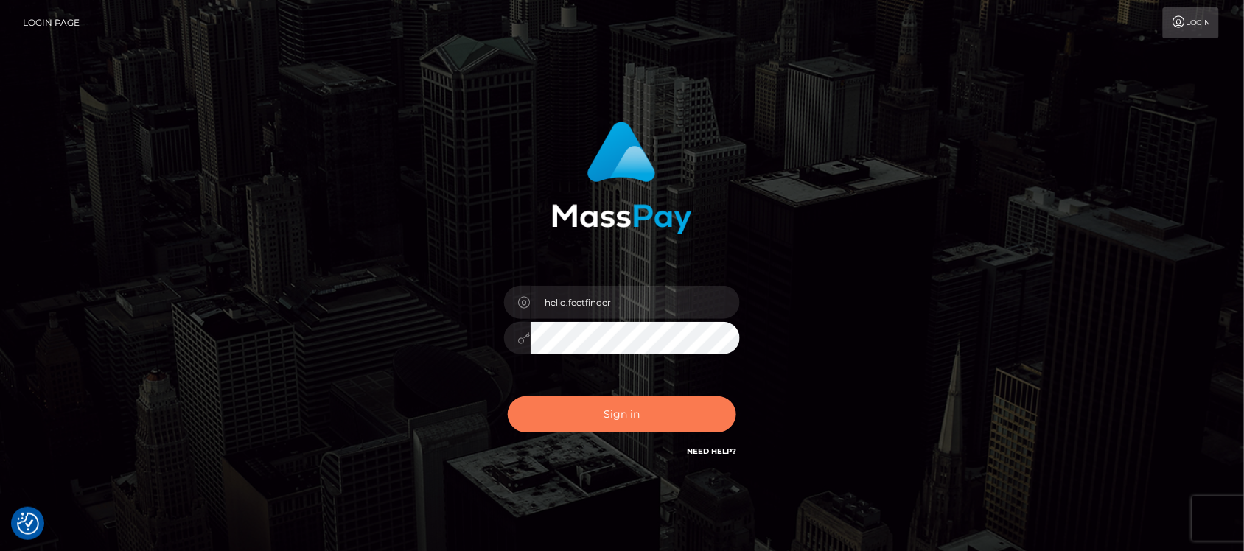
click at [686, 415] on button "Sign in" at bounding box center [622, 414] width 228 height 36
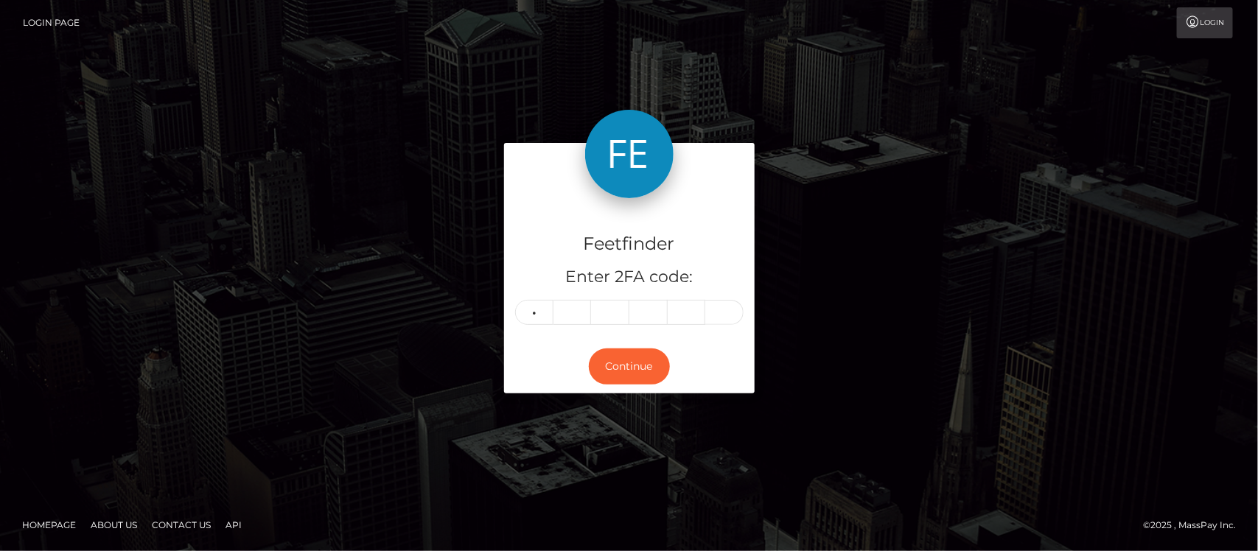
type input "8"
type input "5"
type input "4"
type input "2"
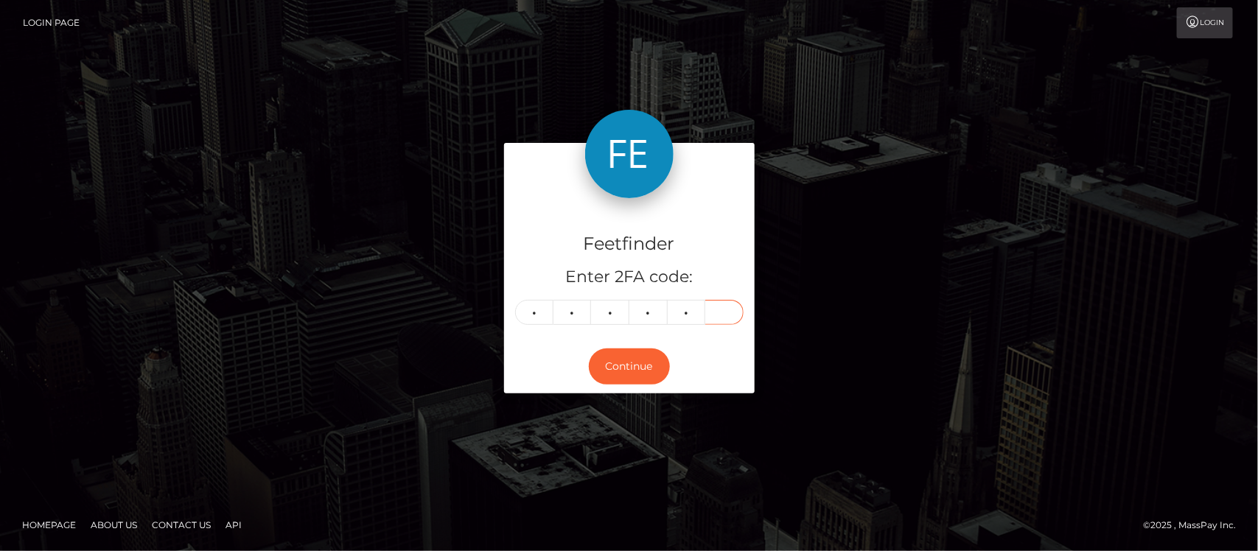
type input "3"
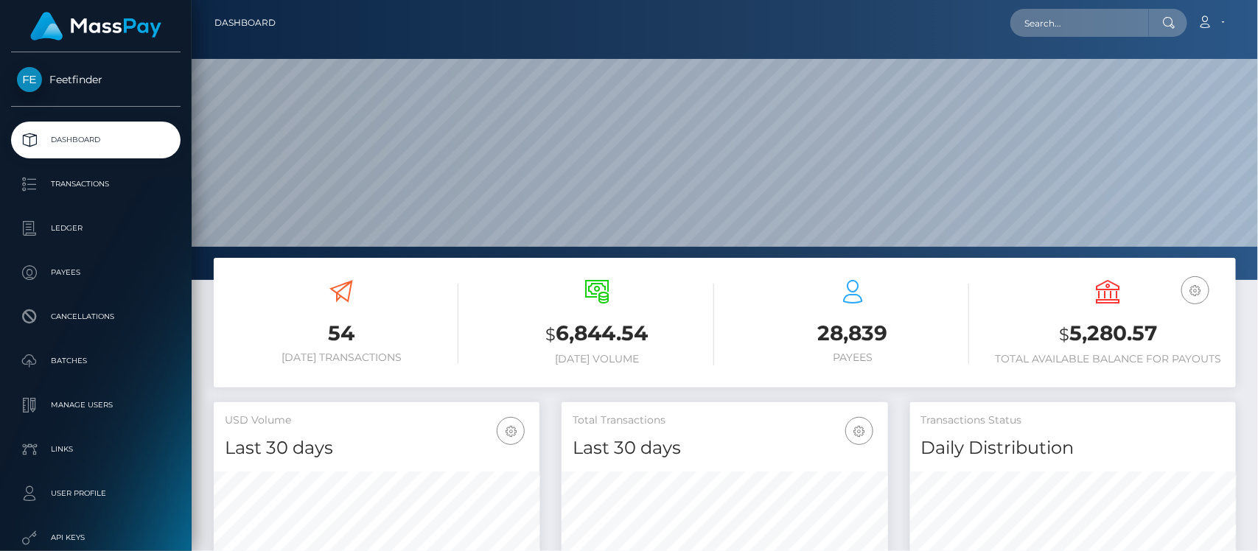
scroll to position [260, 326]
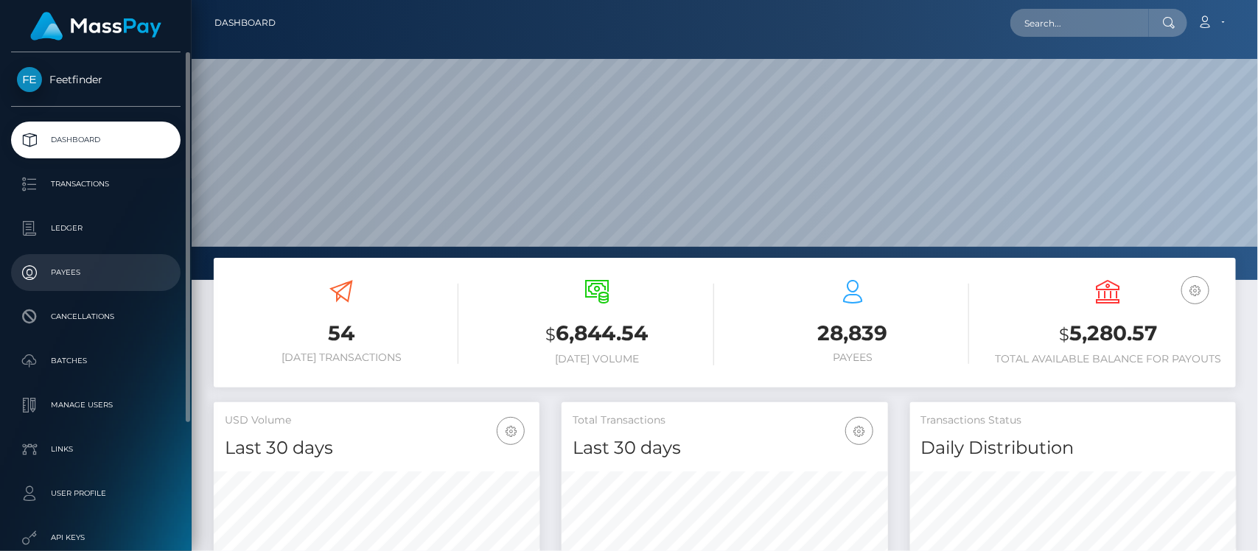
click at [96, 264] on p "Payees" at bounding box center [96, 273] width 158 height 22
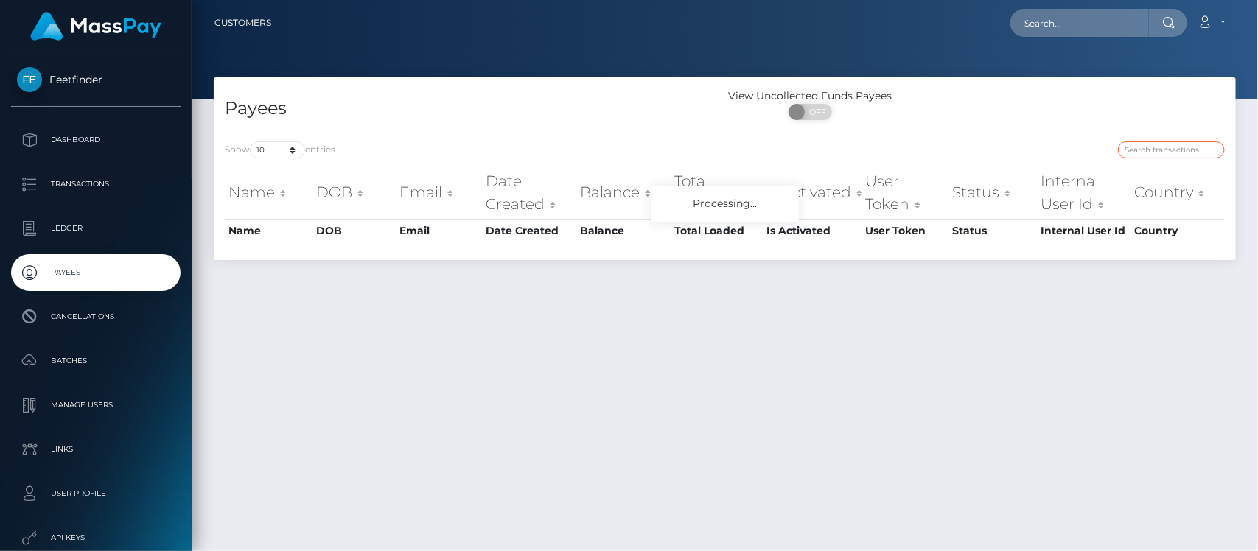
click at [1161, 148] on input "search" at bounding box center [1171, 149] width 107 height 17
paste input "7dda5d18-84fe-11f0-8023-0266f44cc279"
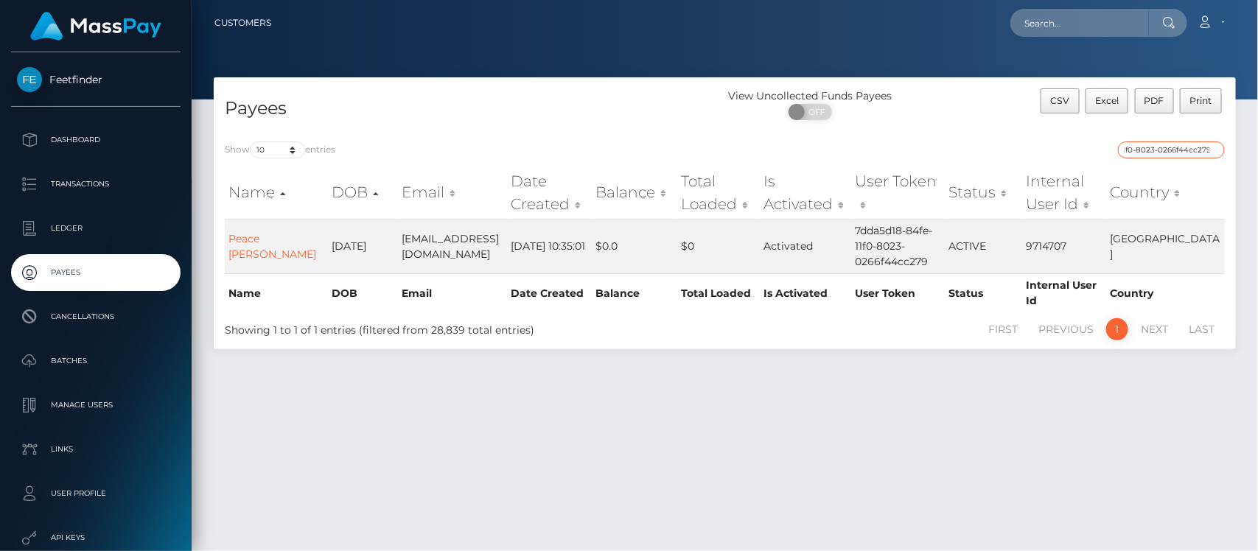
type input "7dda5d18-84fe-11f0-8023-0266f44cc279"
